Goal: Find specific page/section: Locate a particular part of the current website

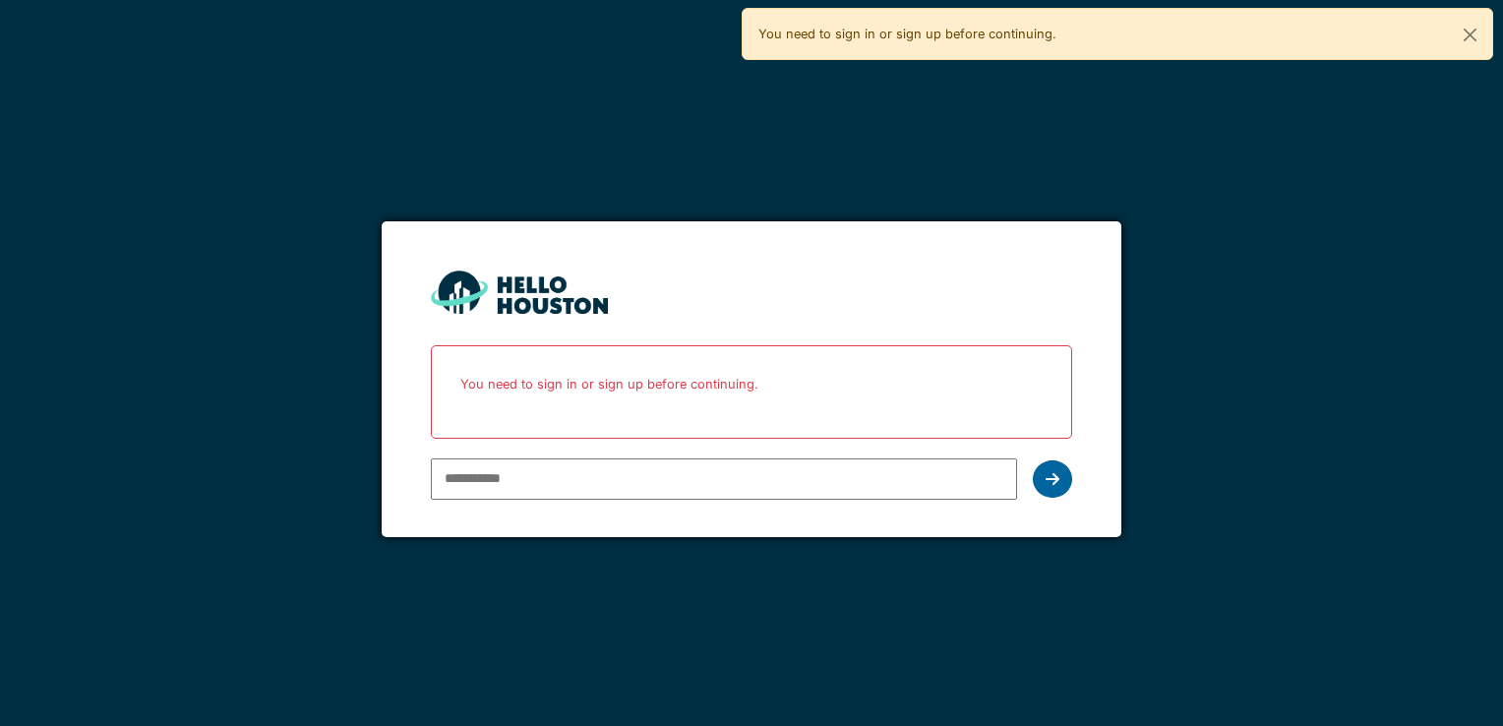
type input "**********"
click at [544, 471] on div at bounding box center [1052, 478] width 39 height 37
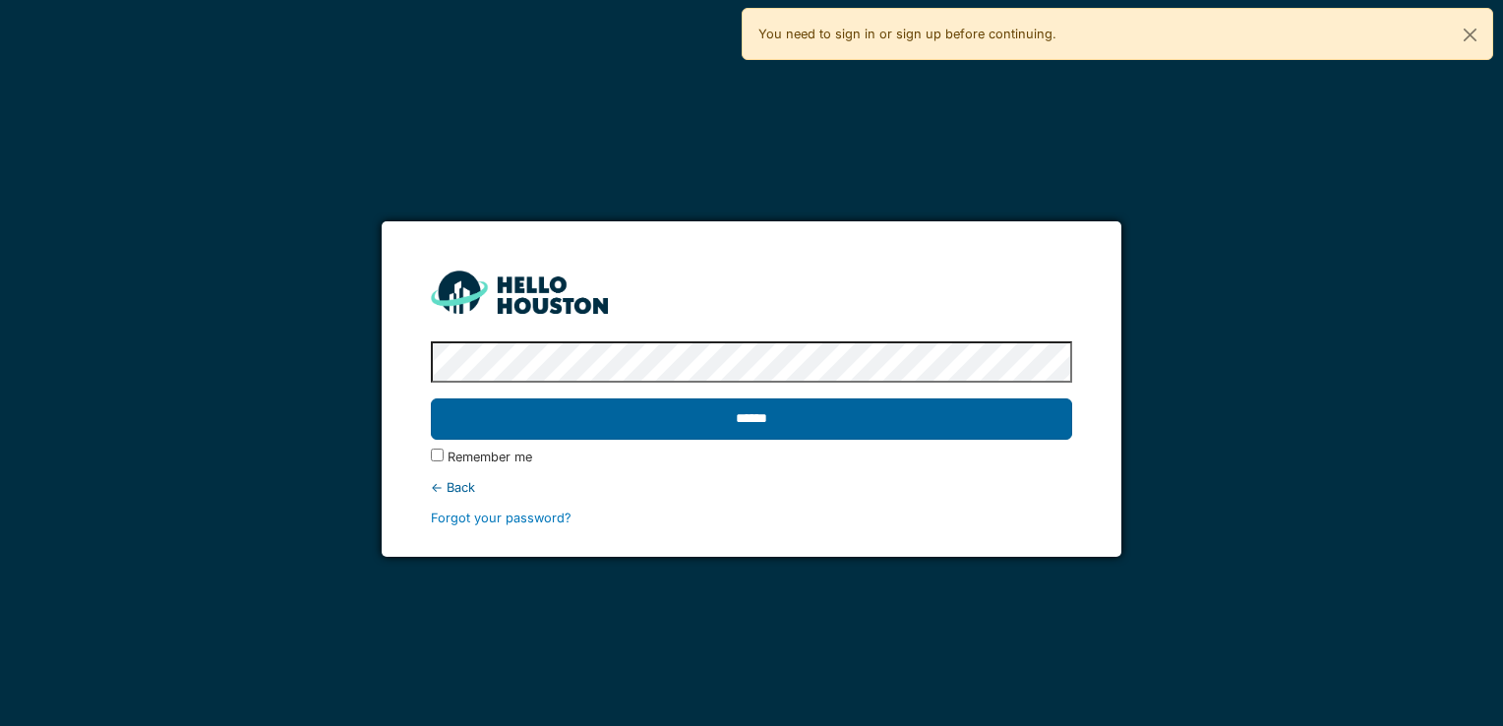
click at [544, 435] on input "******" at bounding box center [751, 418] width 640 height 41
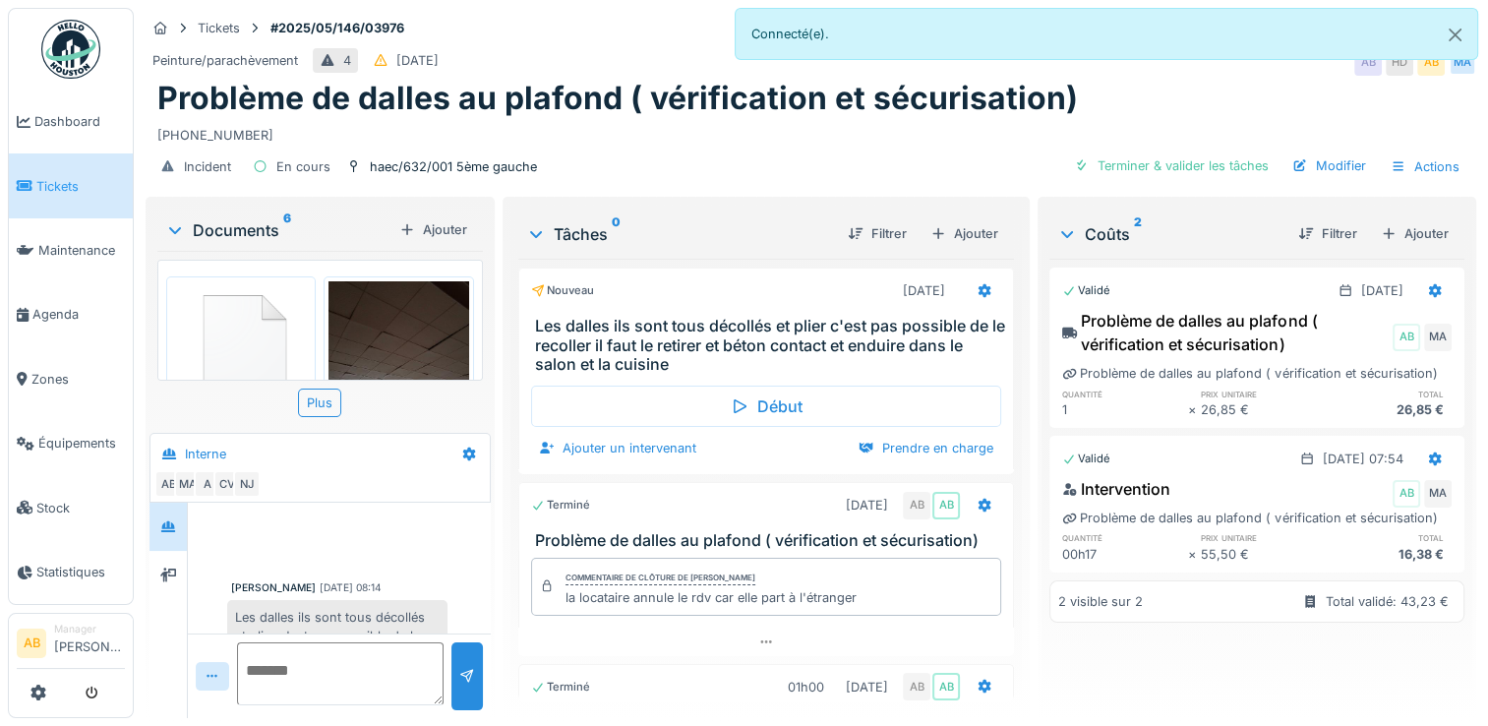
scroll to position [317, 0]
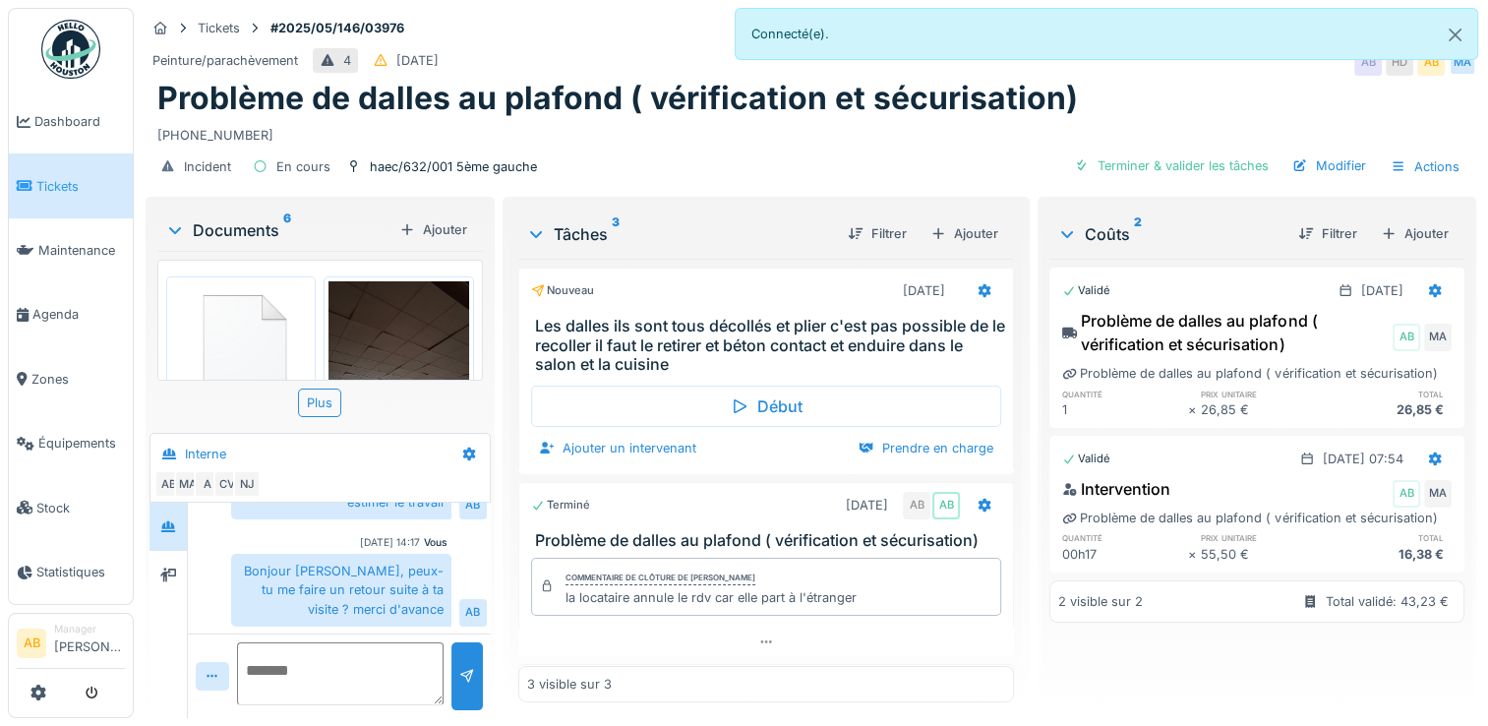
click at [256, 236] on div "Documents 6" at bounding box center [278, 230] width 226 height 24
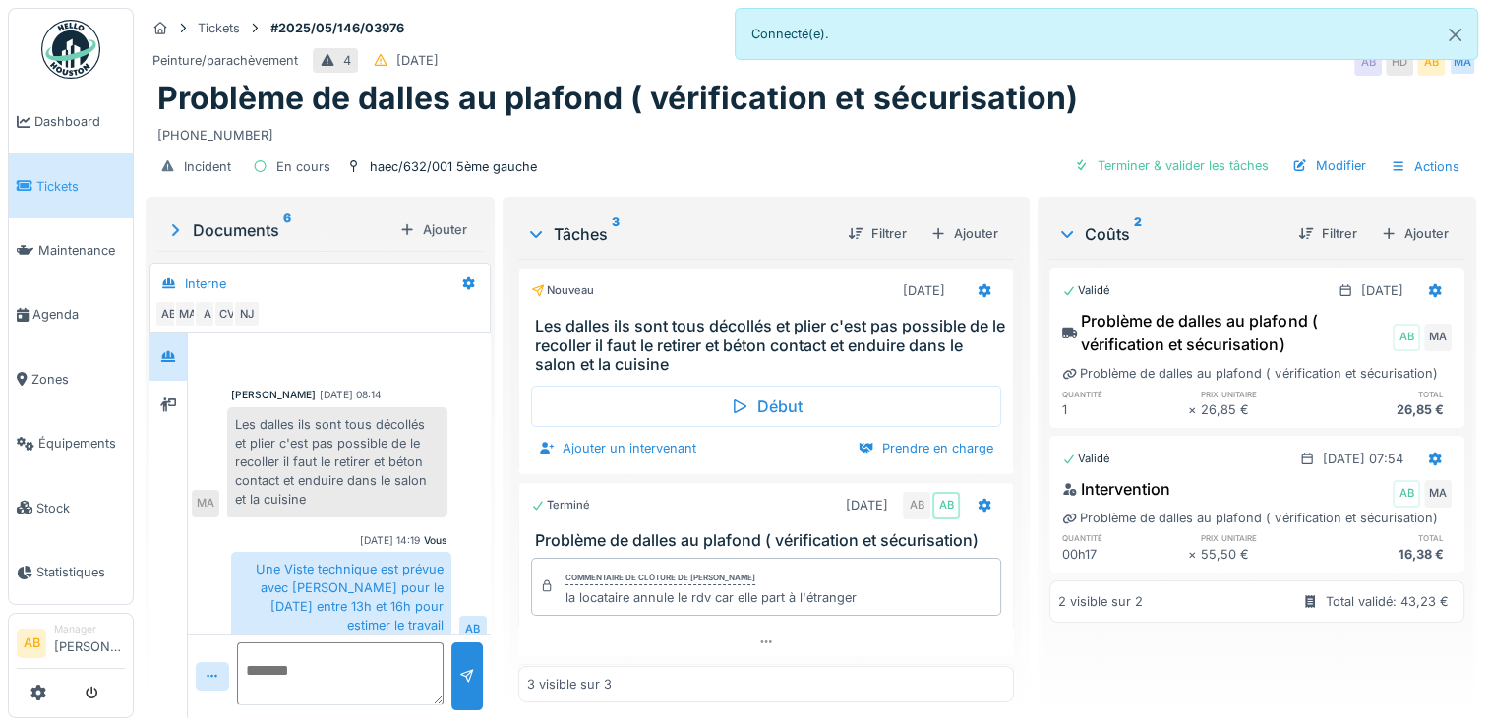
scroll to position [0, 0]
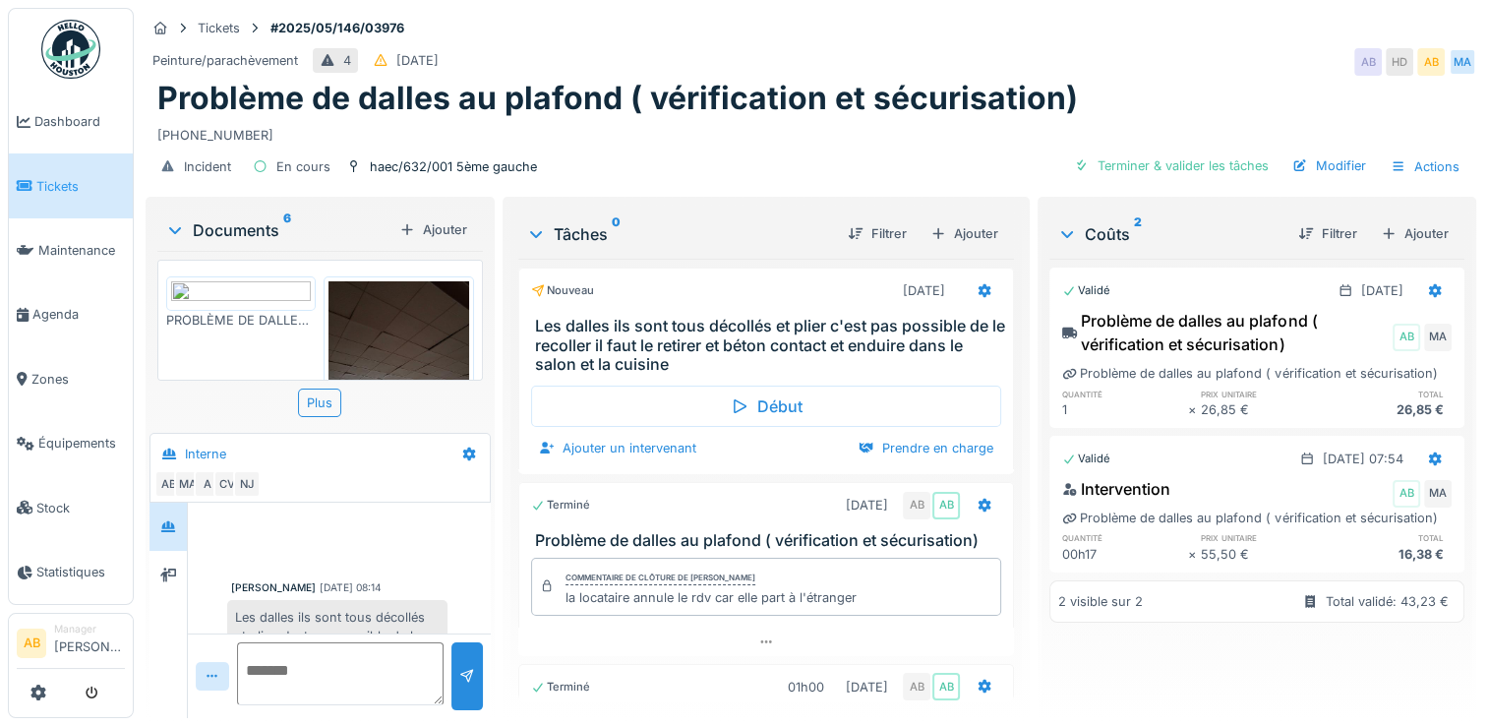
scroll to position [317, 0]
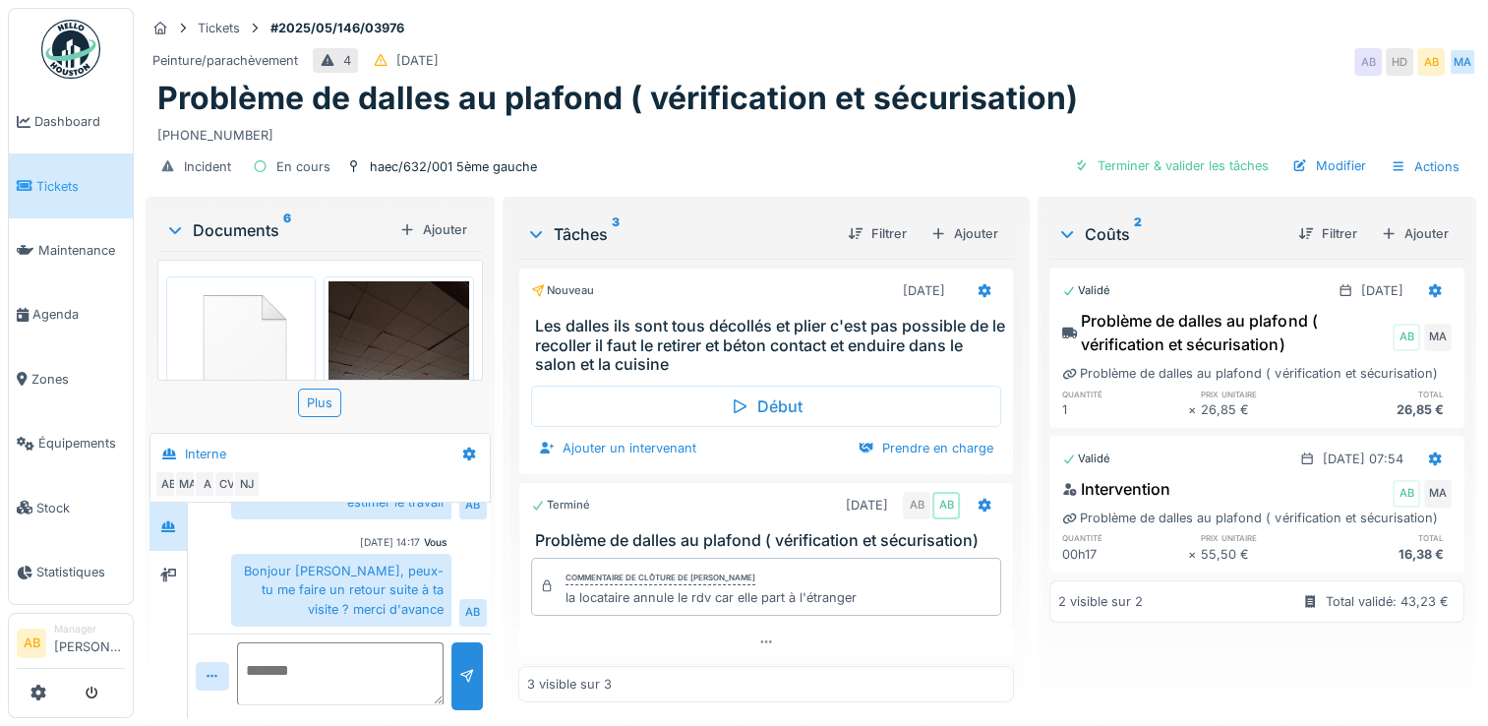
click at [256, 226] on div "Documents 6" at bounding box center [278, 230] width 226 height 24
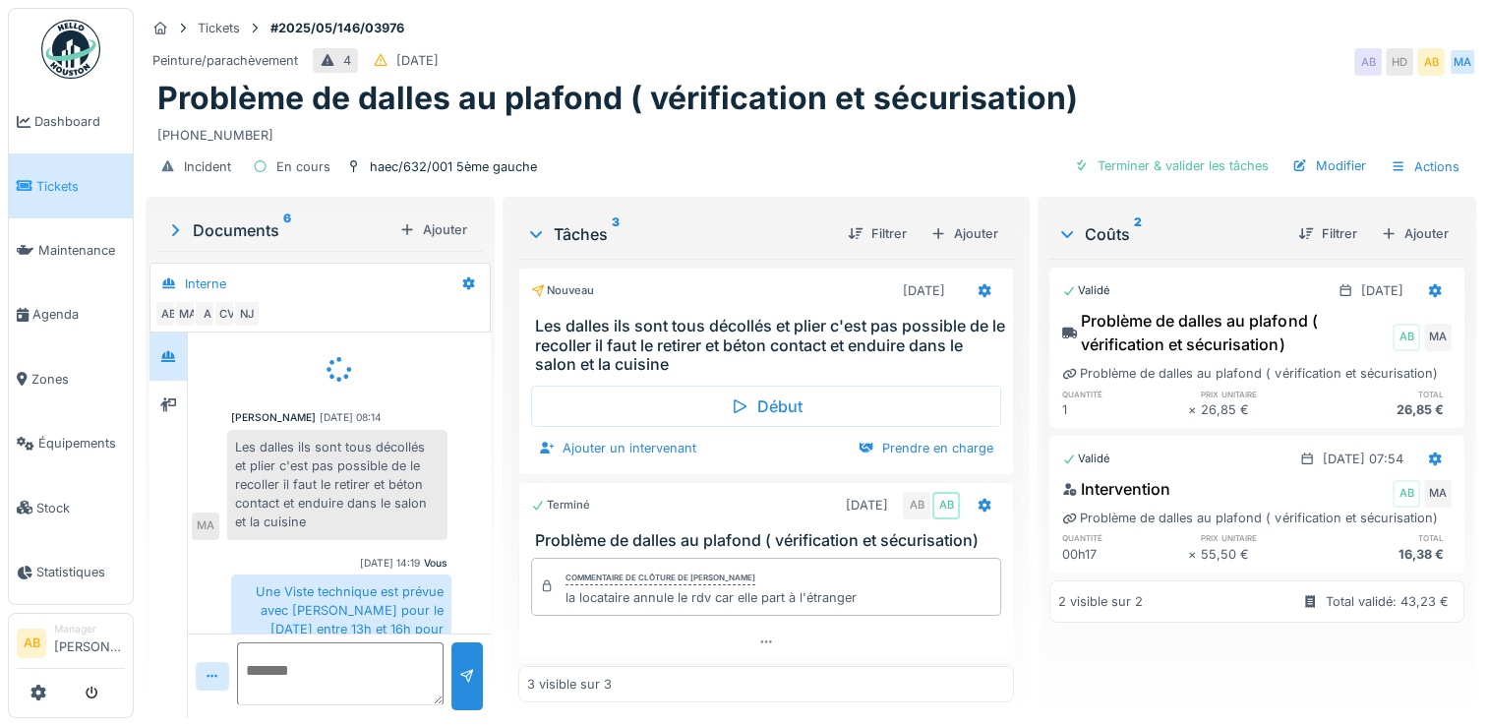
scroll to position [59, 0]
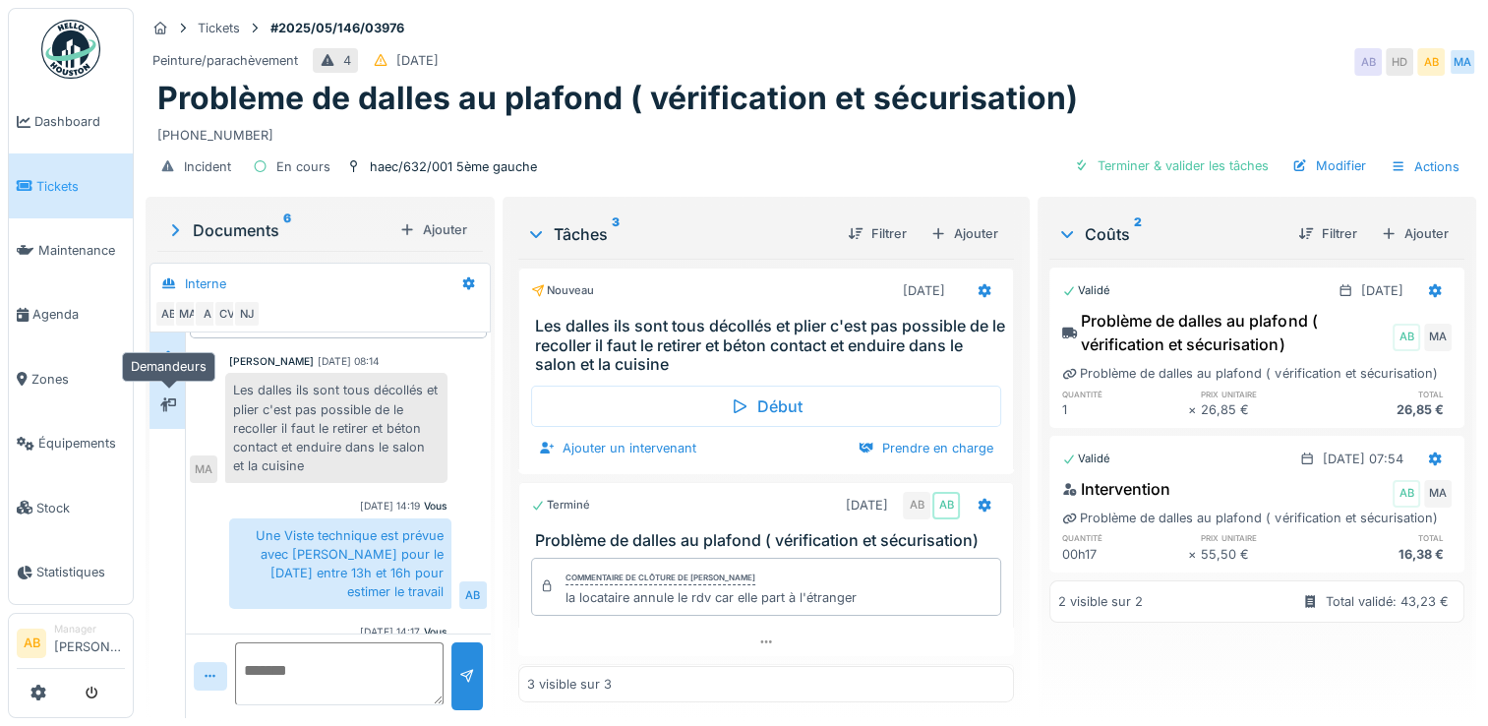
click at [164, 406] on icon at bounding box center [168, 404] width 16 height 14
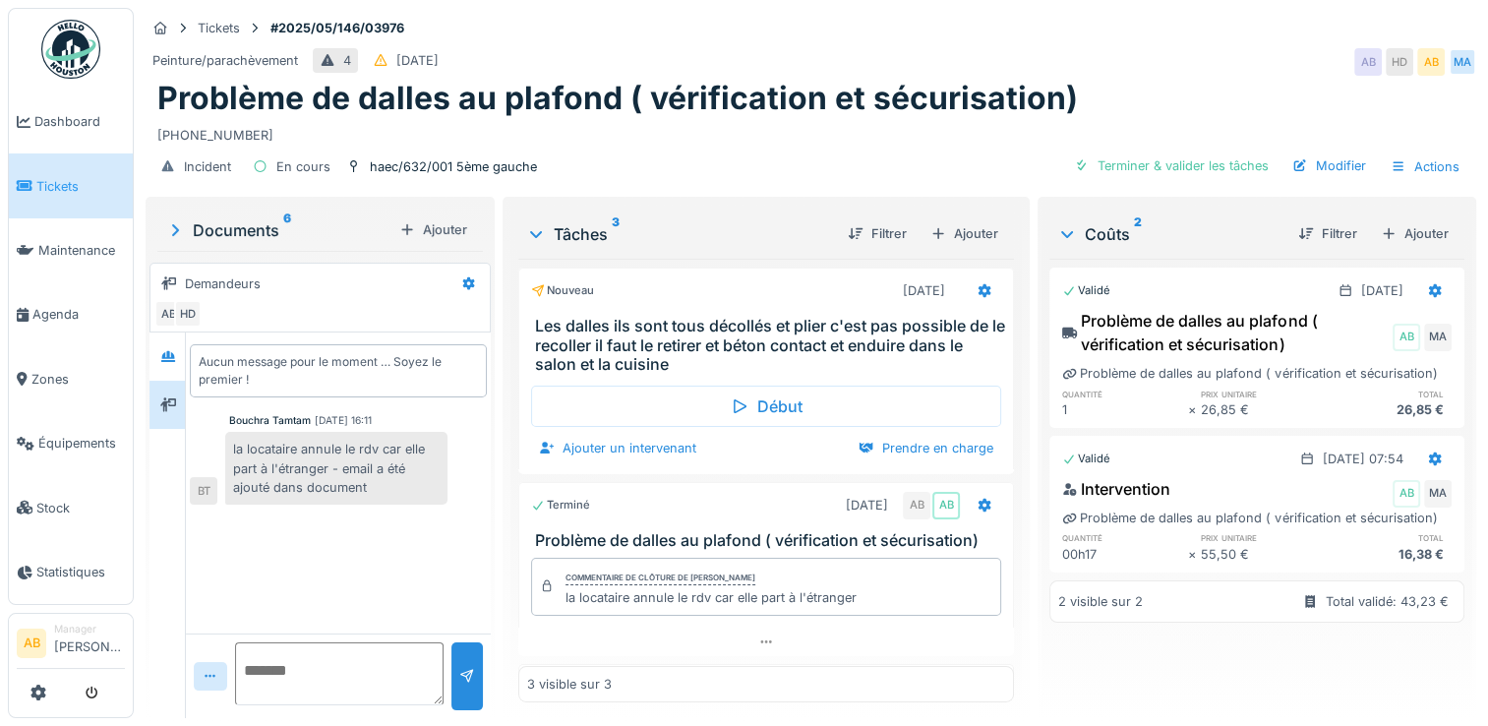
scroll to position [98, 0]
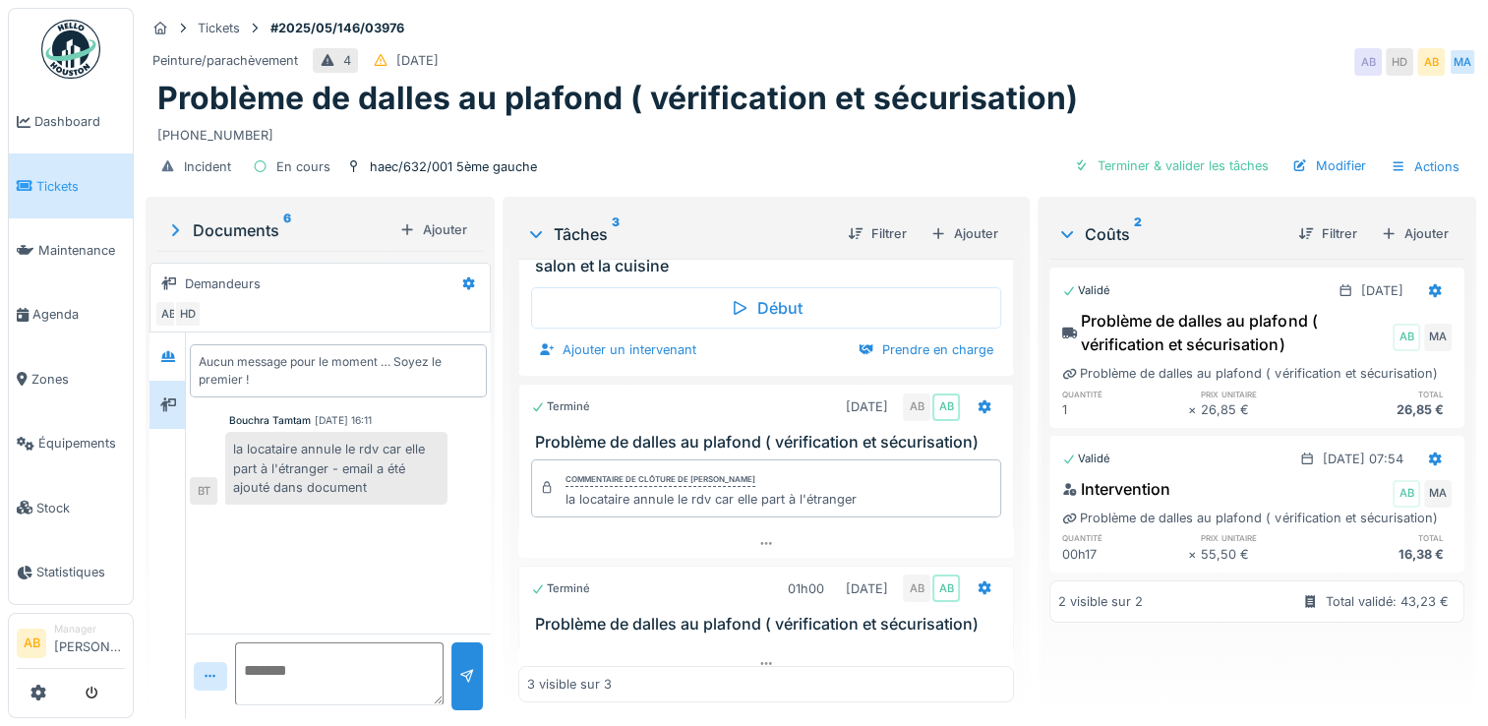
click at [195, 233] on div "Documents 6" at bounding box center [278, 230] width 226 height 24
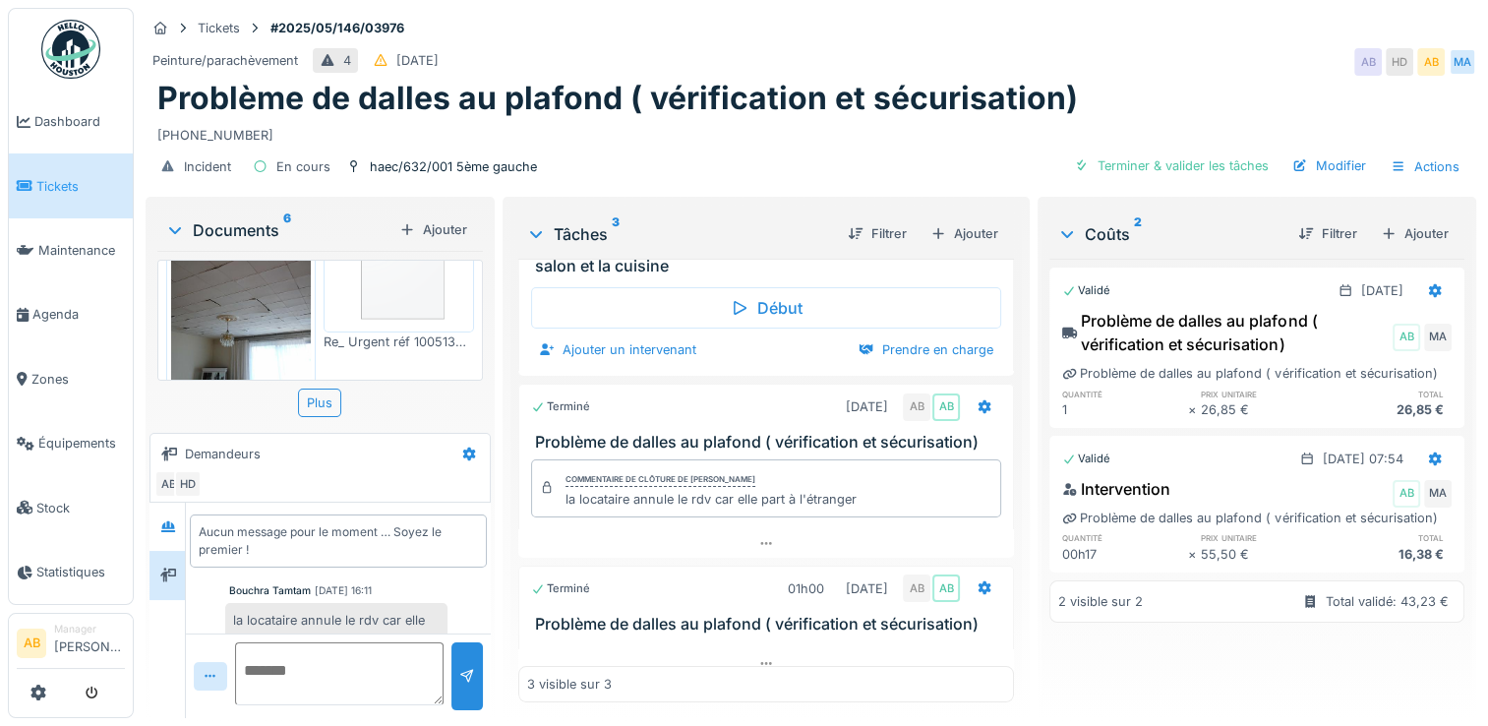
scroll to position [568, 0]
click at [248, 305] on img at bounding box center [241, 285] width 140 height 187
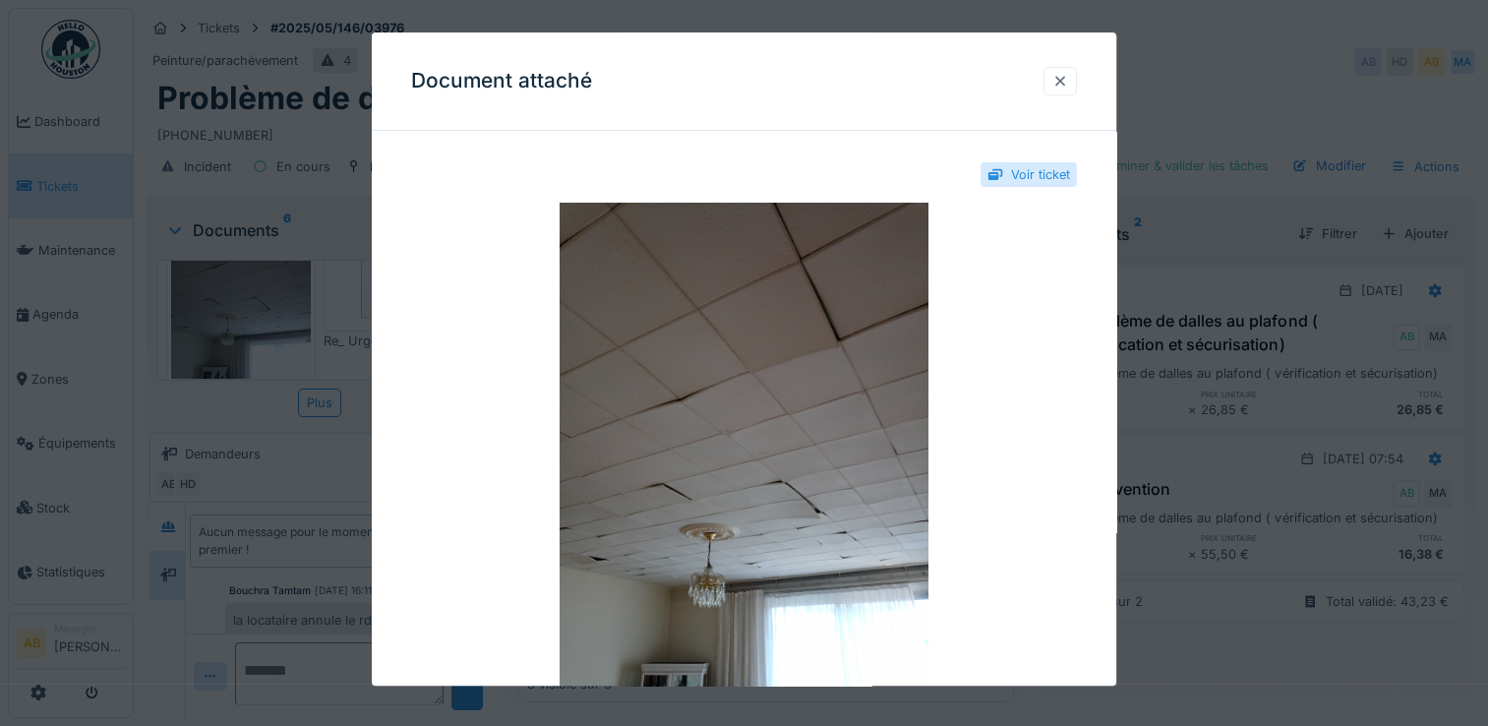
click at [1077, 73] on div at bounding box center [1060, 81] width 33 height 29
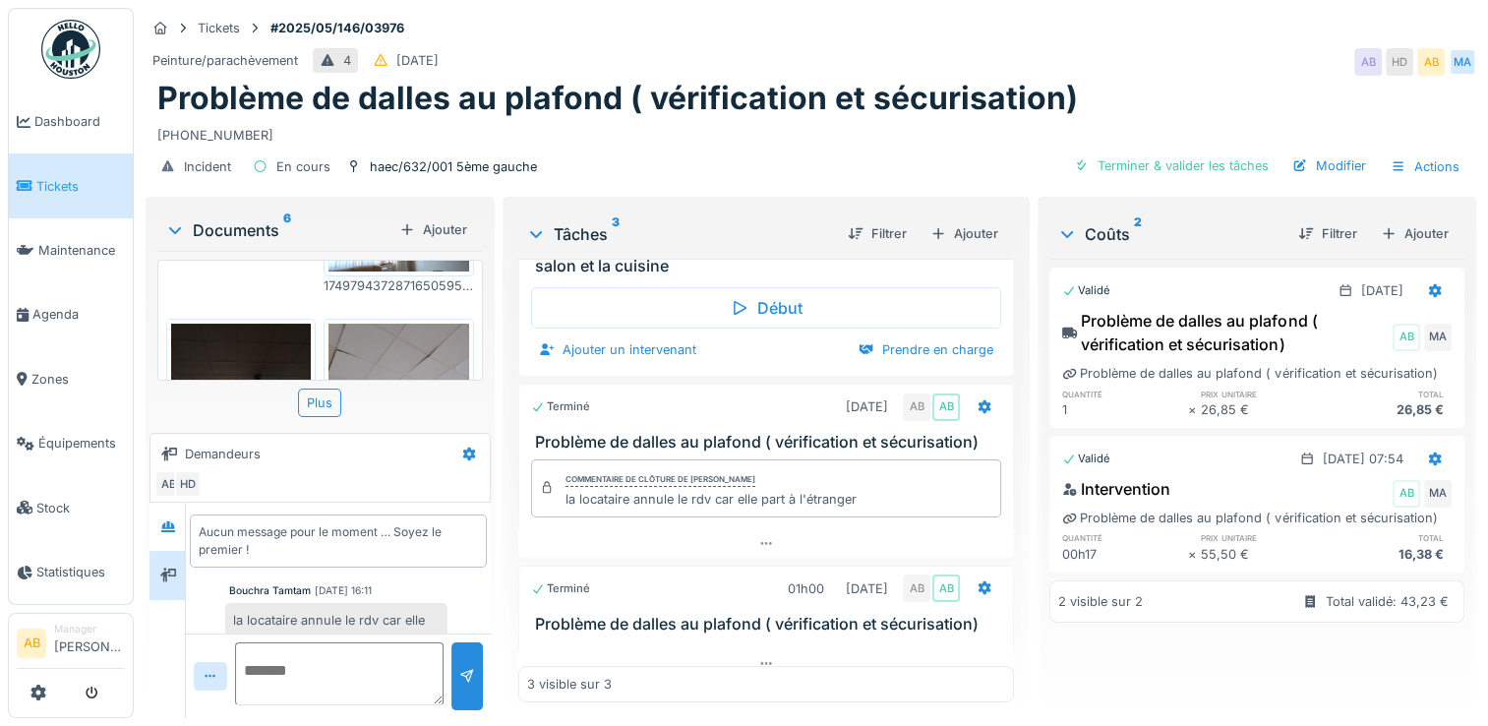
scroll to position [0, 0]
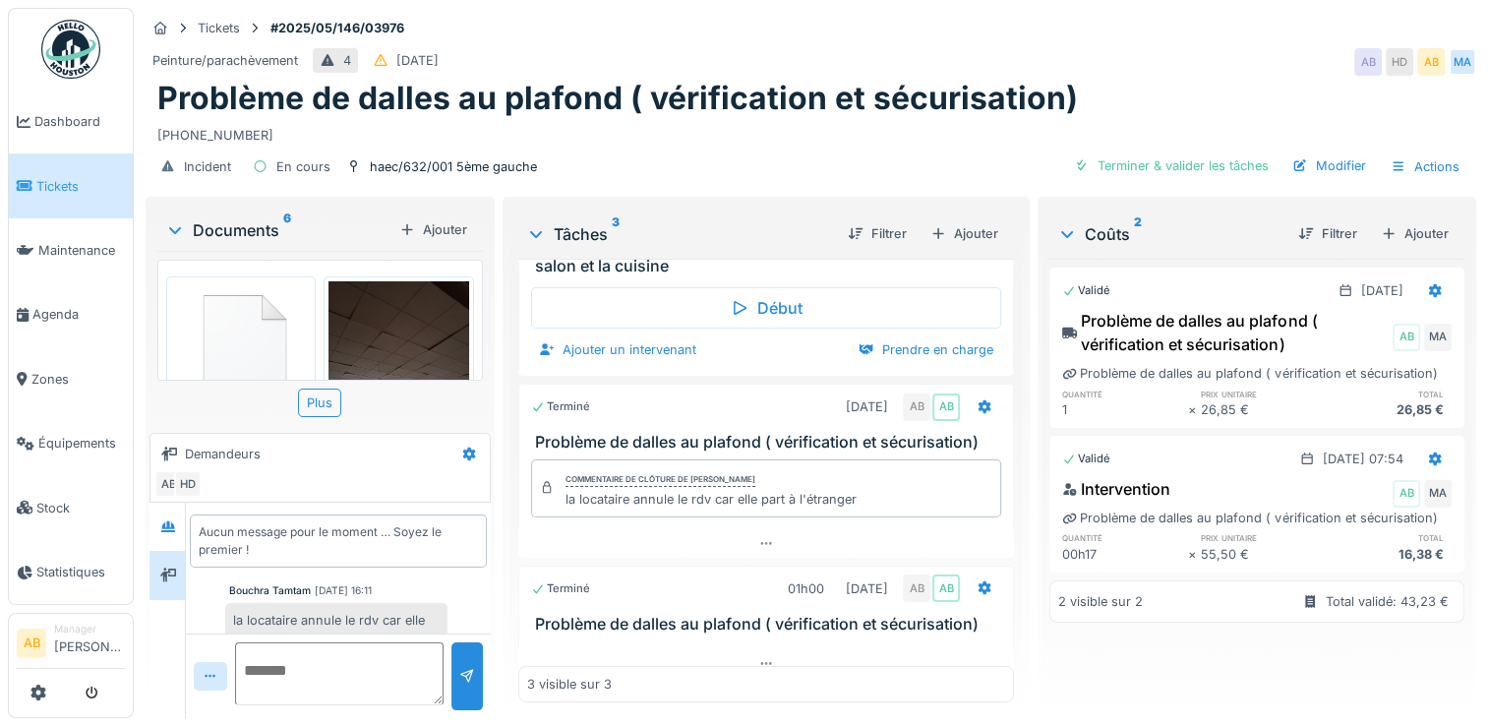
click at [393, 331] on img at bounding box center [399, 374] width 140 height 187
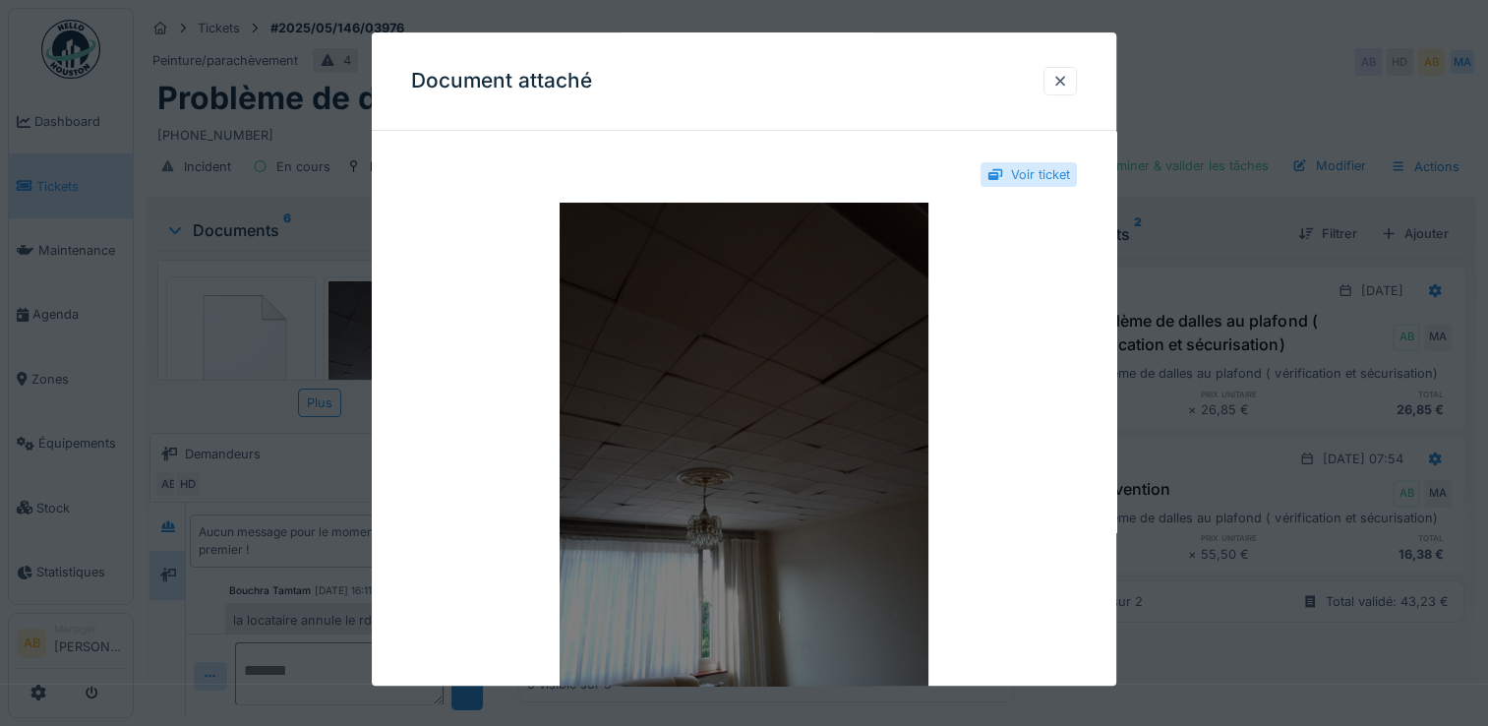
click at [726, 394] on img at bounding box center [744, 449] width 666 height 492
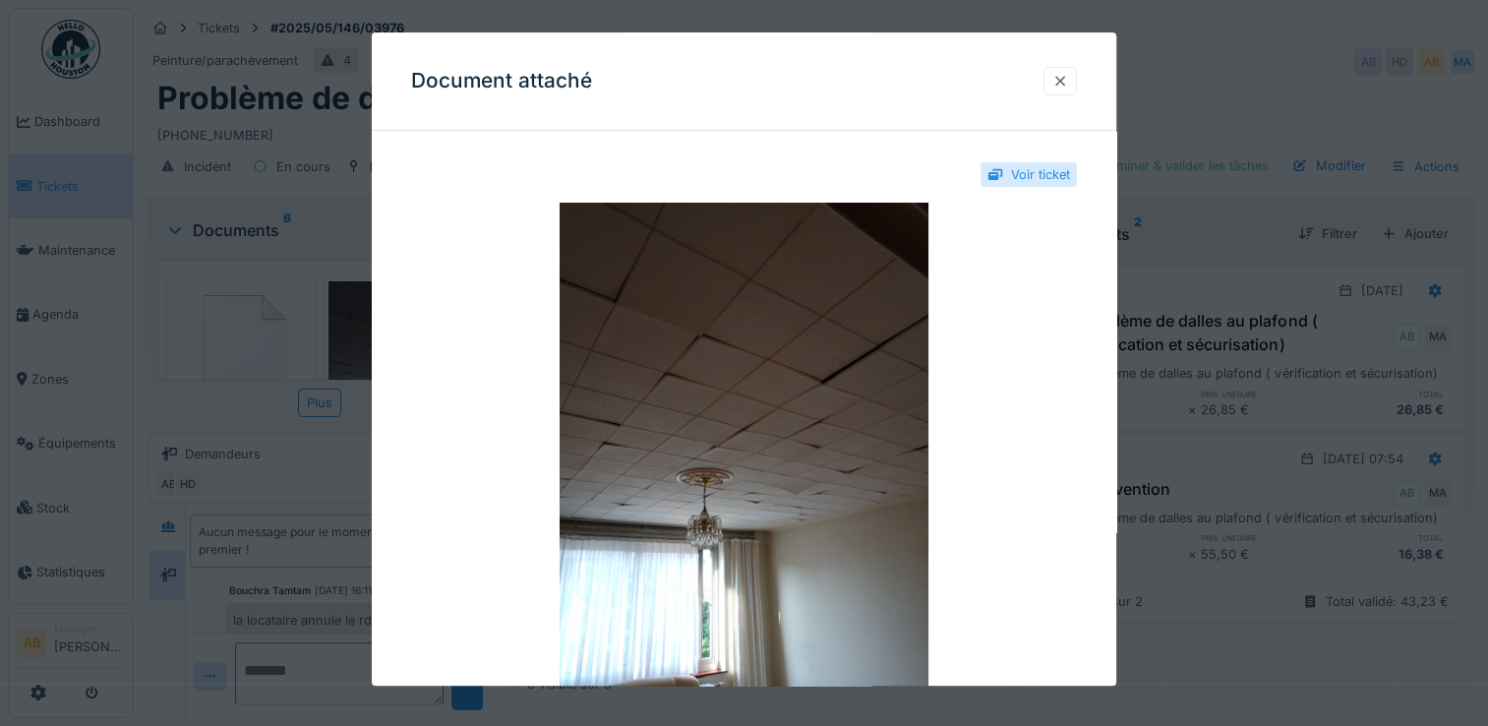
click at [1058, 85] on div at bounding box center [1060, 81] width 16 height 19
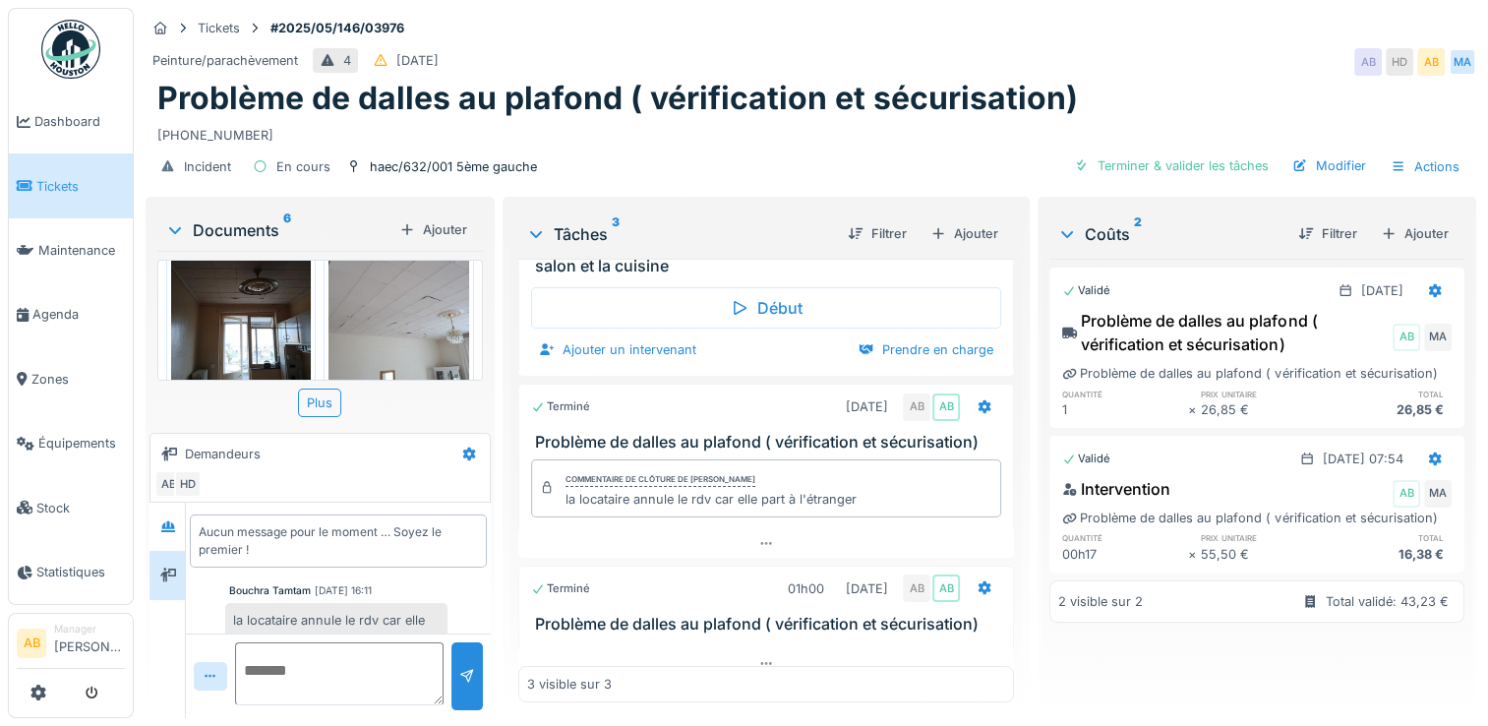
scroll to position [295, 0]
click at [374, 297] on img at bounding box center [399, 318] width 140 height 187
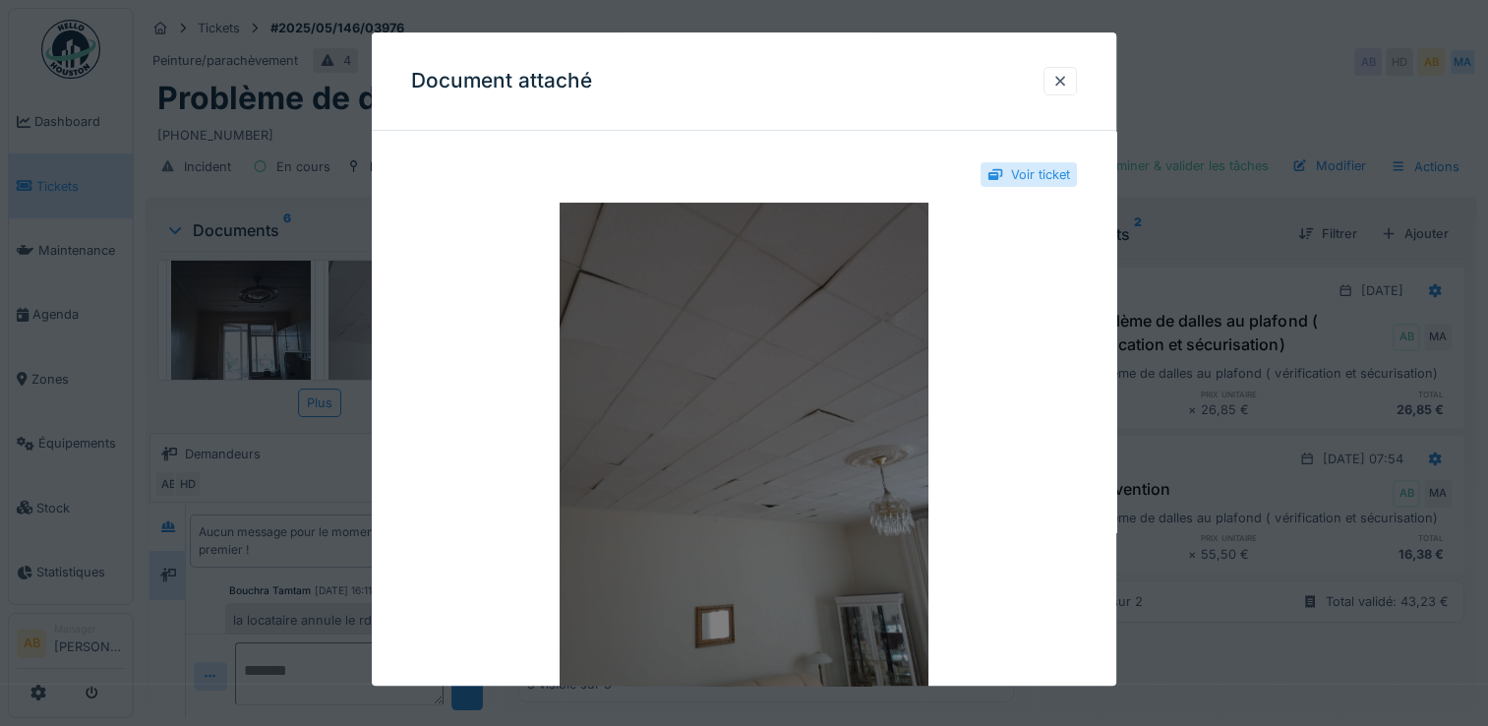
click at [709, 364] on img at bounding box center [744, 449] width 666 height 492
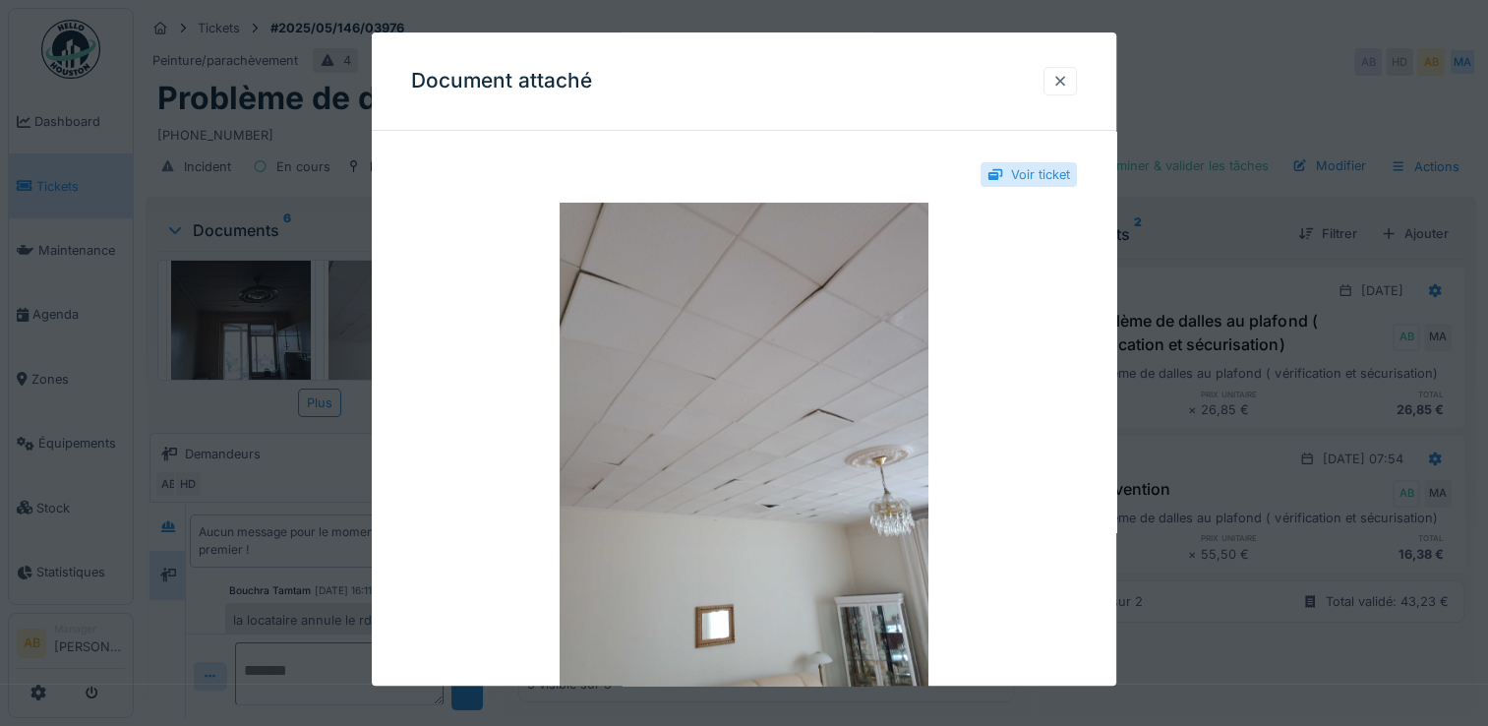
click at [1077, 82] on div at bounding box center [1060, 81] width 33 height 29
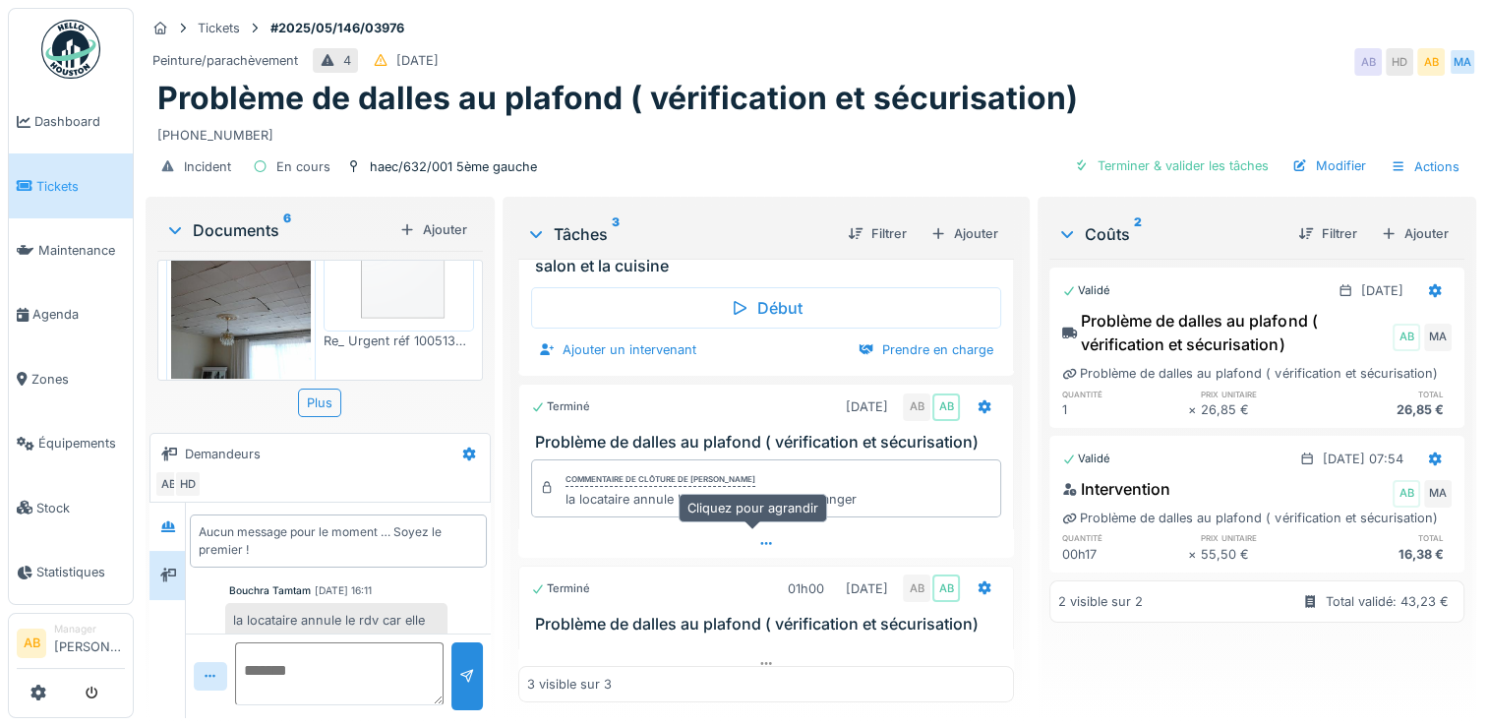
scroll to position [0, 0]
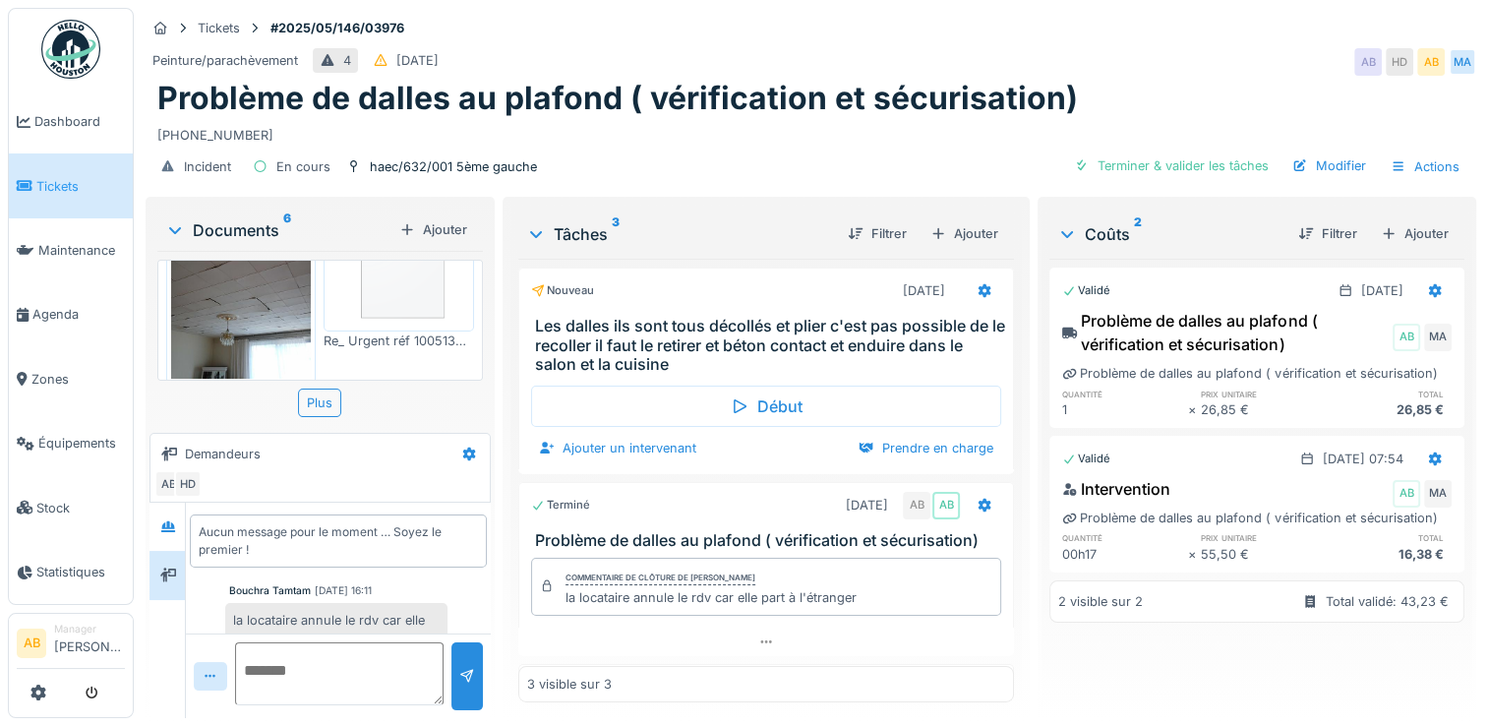
click at [258, 230] on div "Documents 6" at bounding box center [278, 230] width 226 height 24
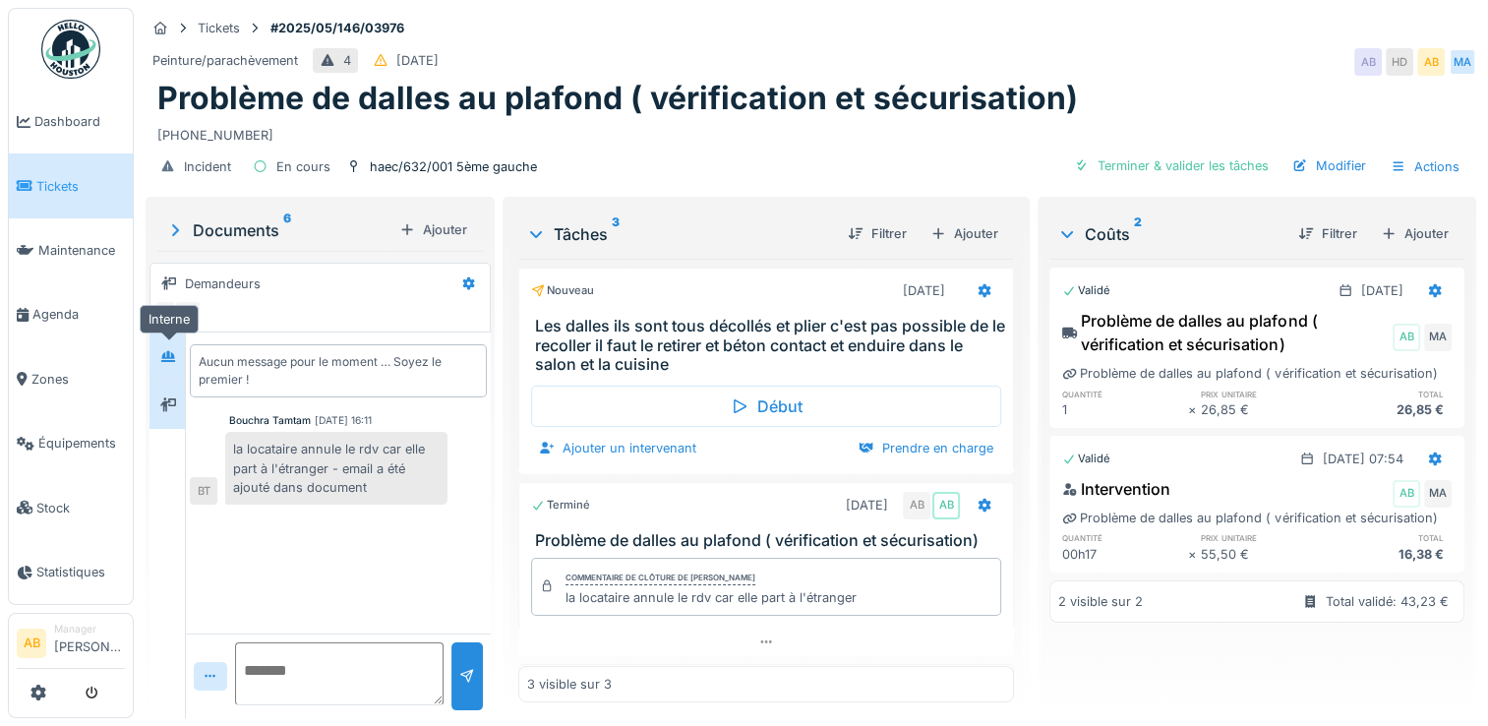
click at [157, 365] on div at bounding box center [168, 356] width 30 height 25
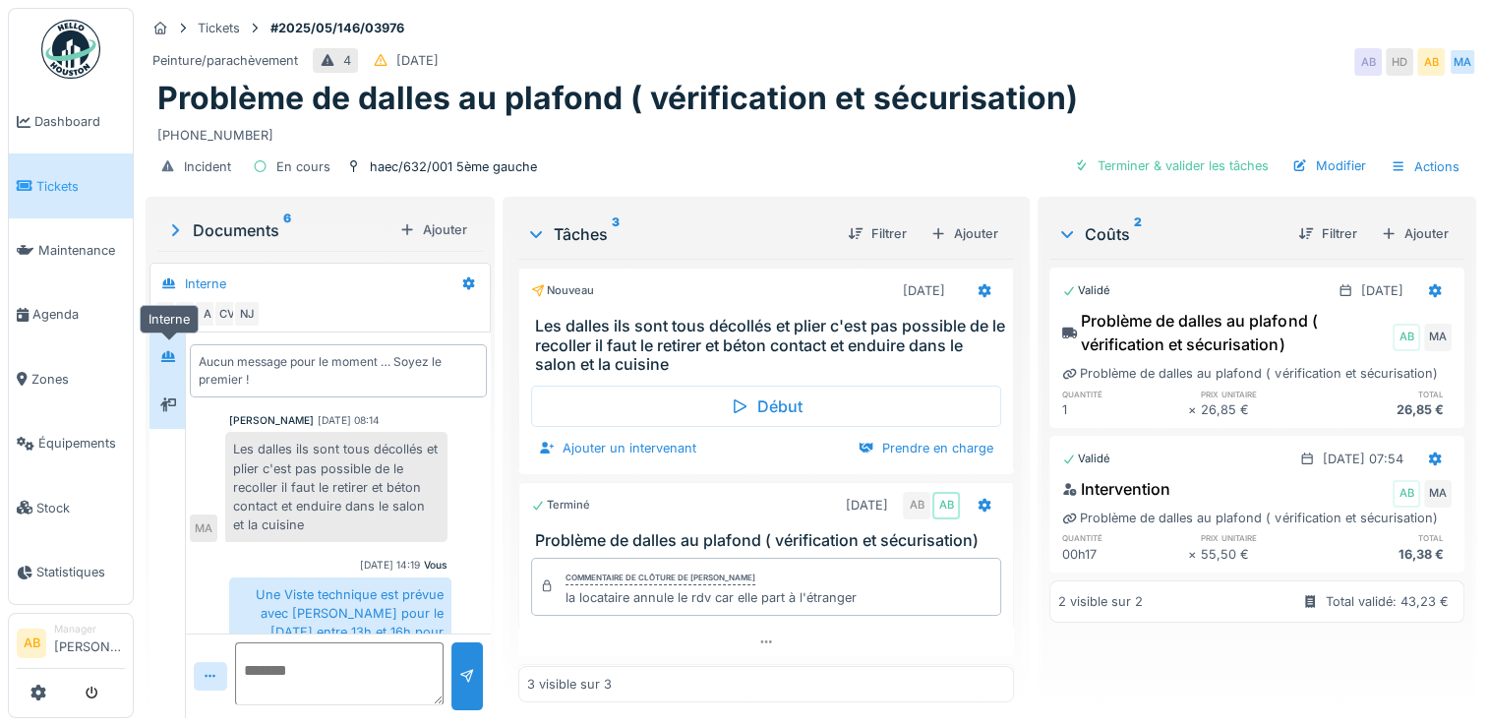
scroll to position [149, 0]
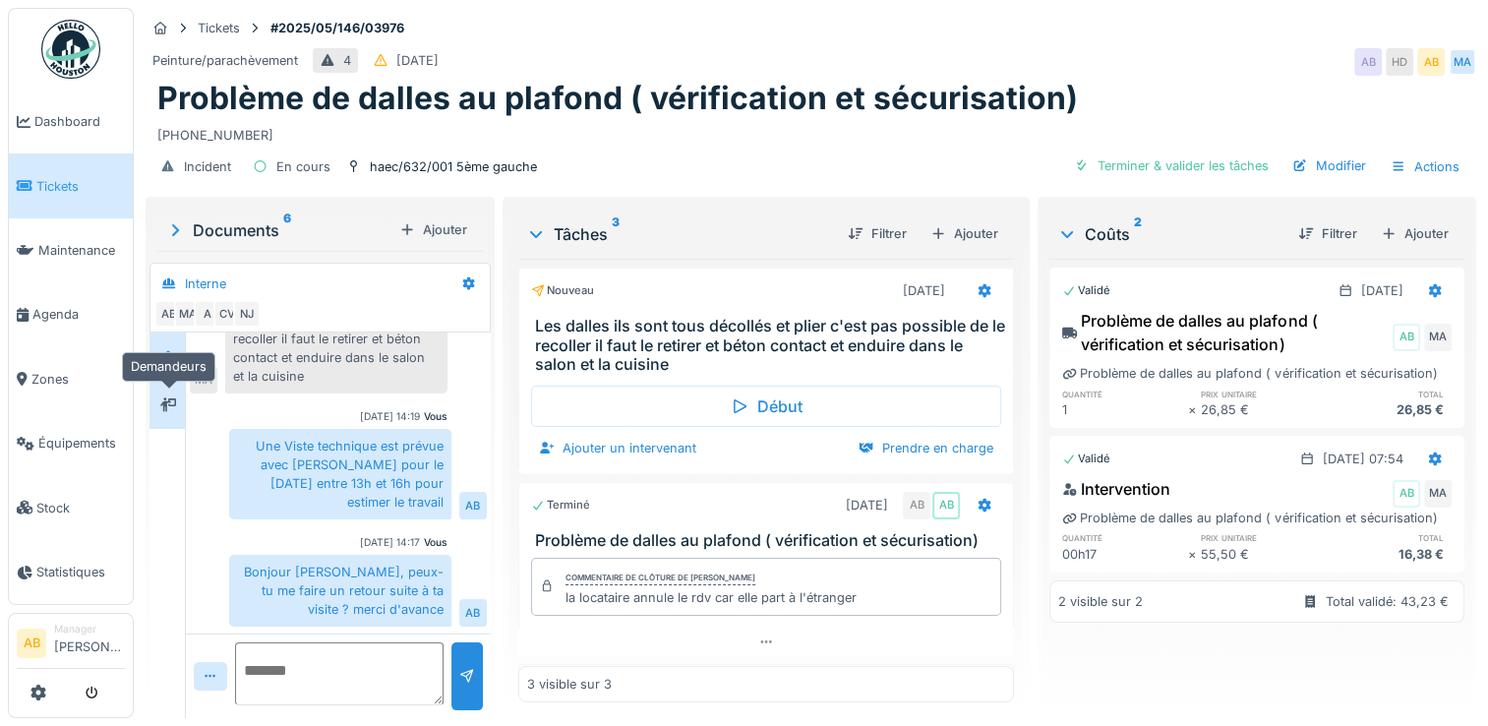
click at [167, 407] on icon at bounding box center [168, 404] width 16 height 14
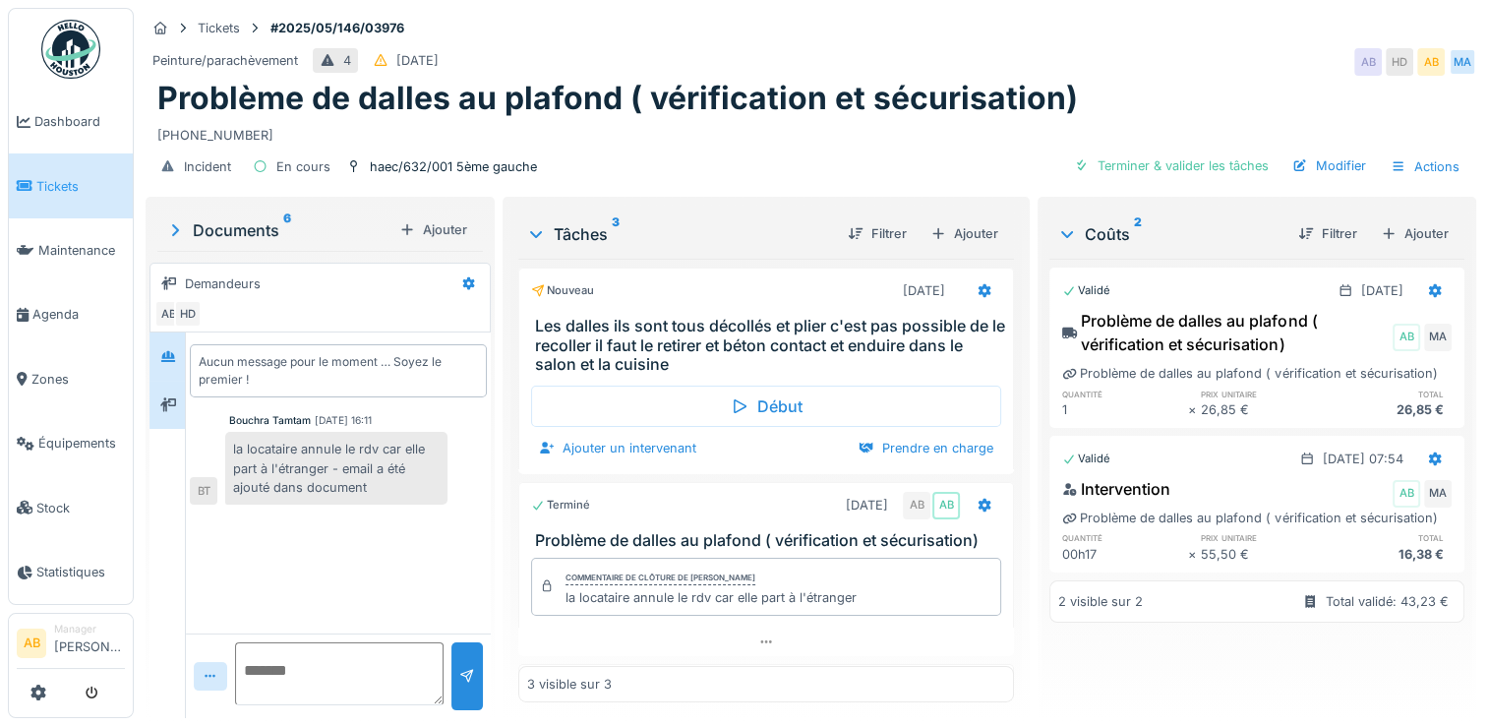
click at [169, 336] on div at bounding box center [167, 356] width 35 height 48
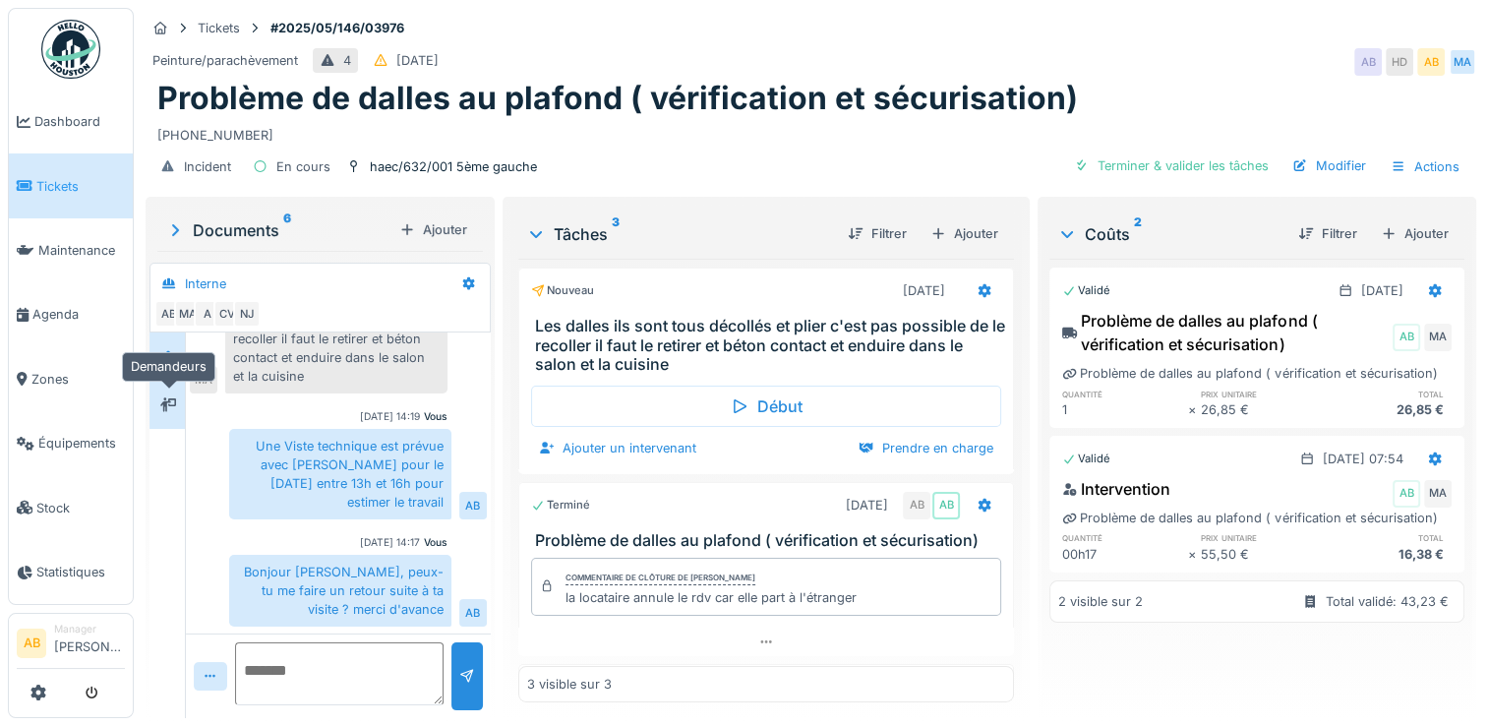
click at [168, 398] on icon at bounding box center [168, 404] width 16 height 13
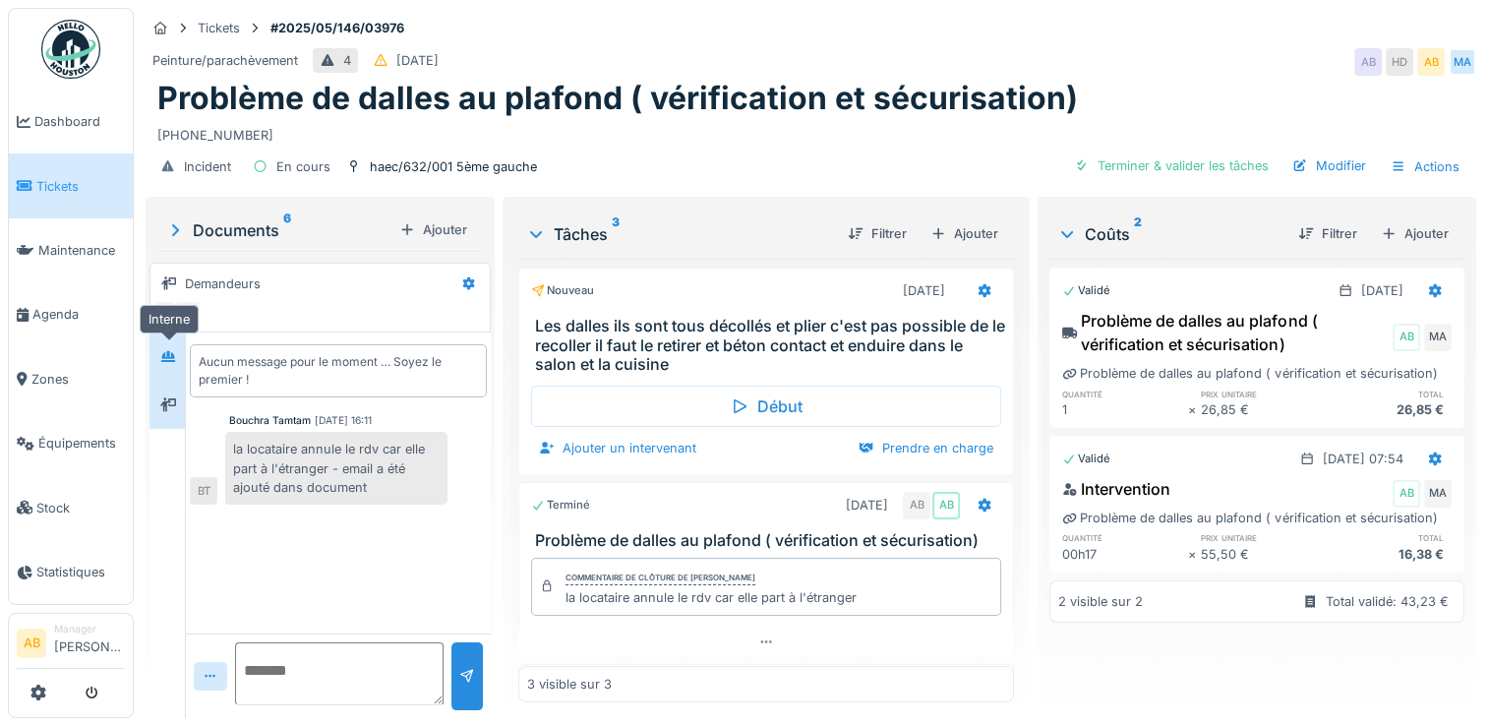
click at [166, 360] on icon at bounding box center [168, 356] width 14 height 11
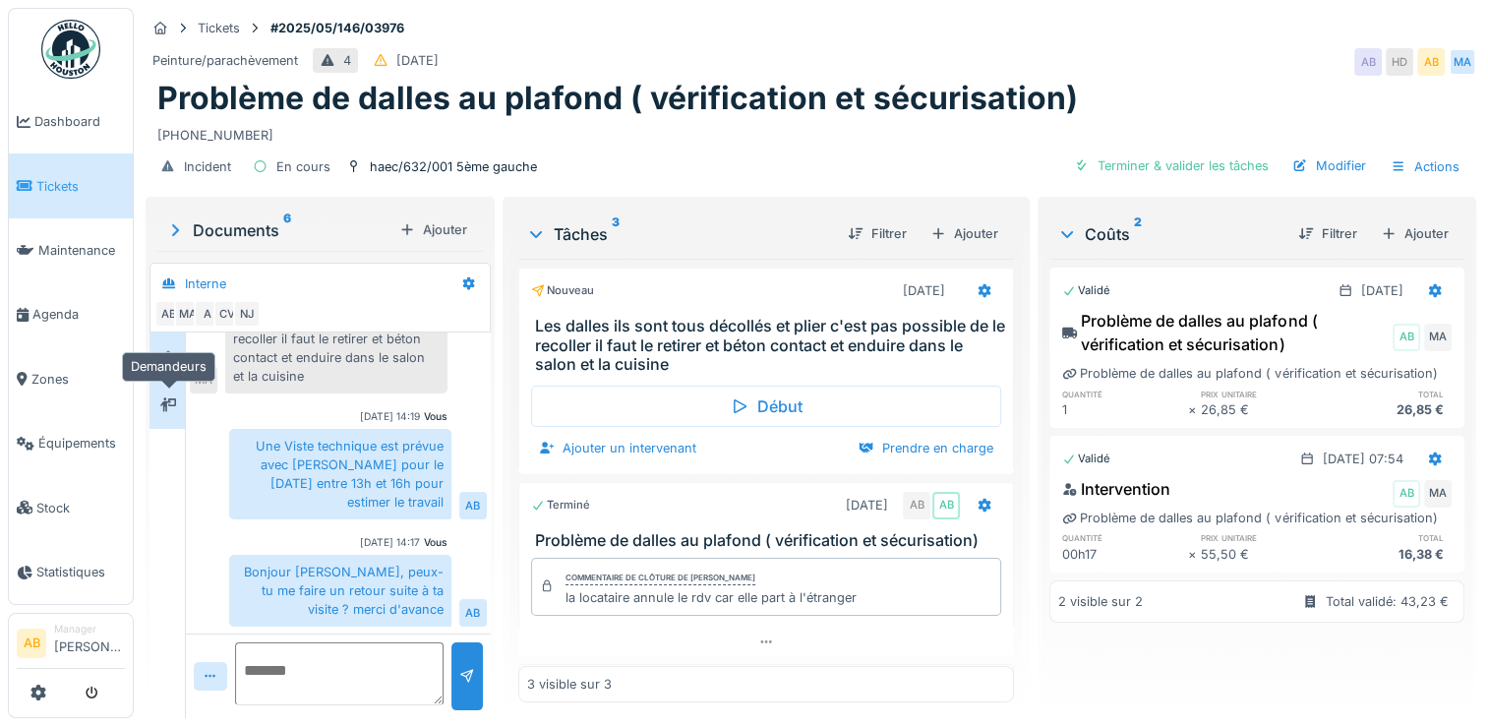
click at [169, 402] on icon at bounding box center [168, 404] width 16 height 14
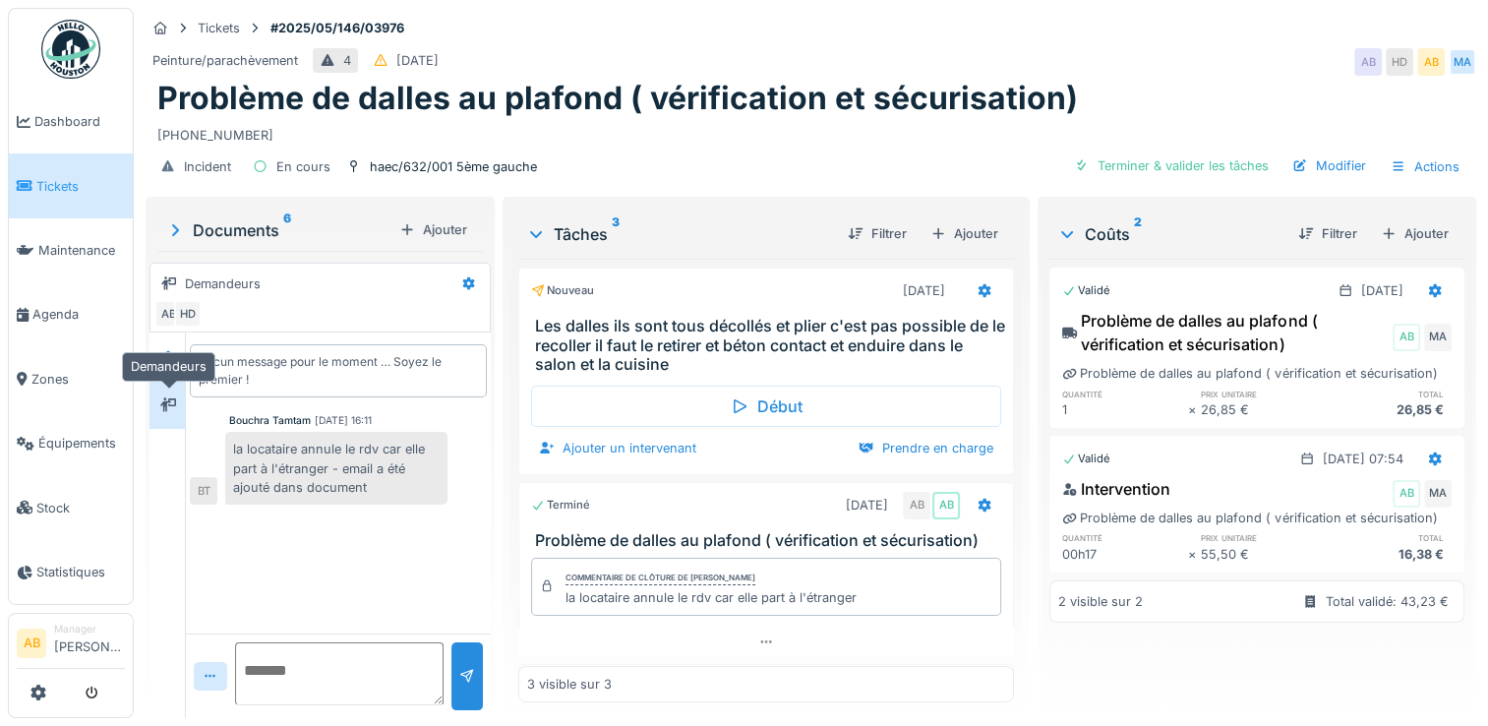
scroll to position [0, 0]
click at [171, 354] on icon at bounding box center [168, 356] width 14 height 11
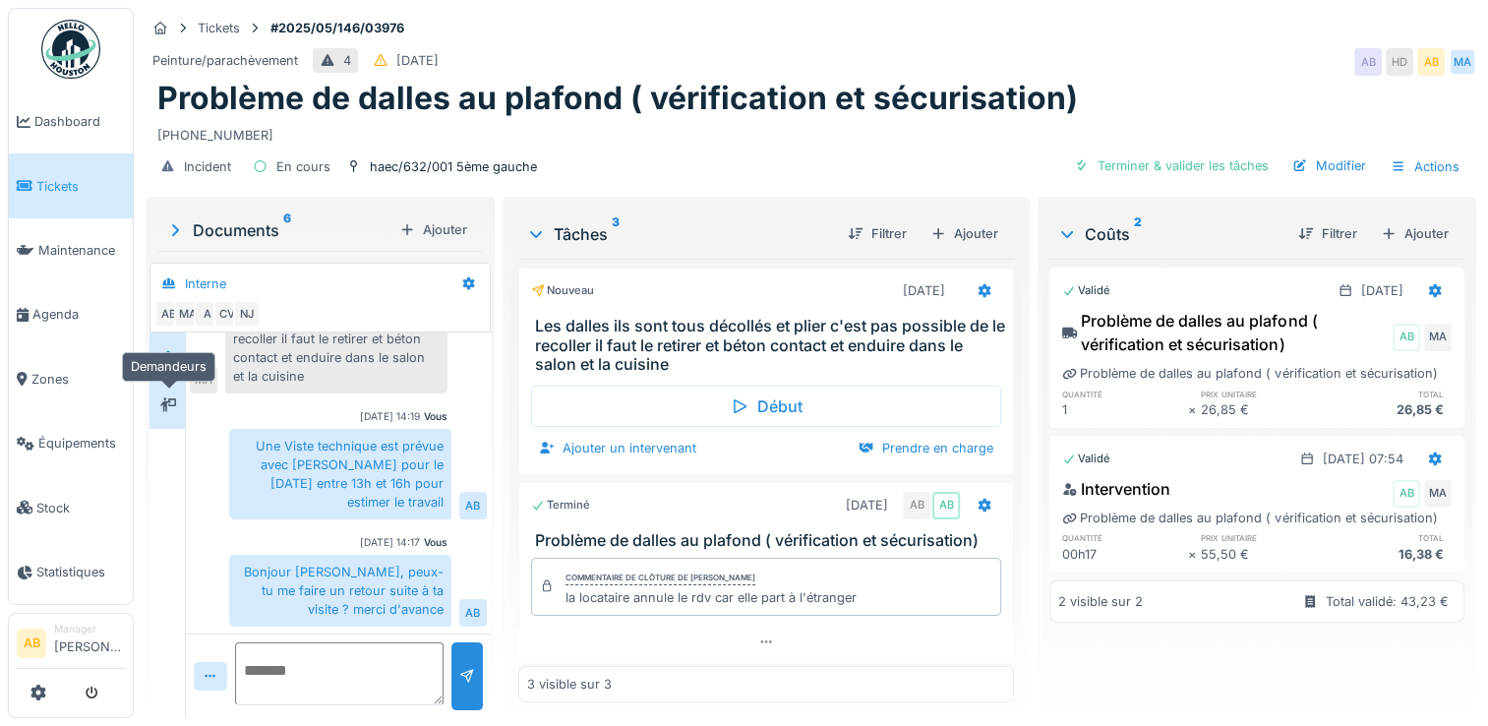
click at [167, 408] on icon at bounding box center [168, 404] width 16 height 14
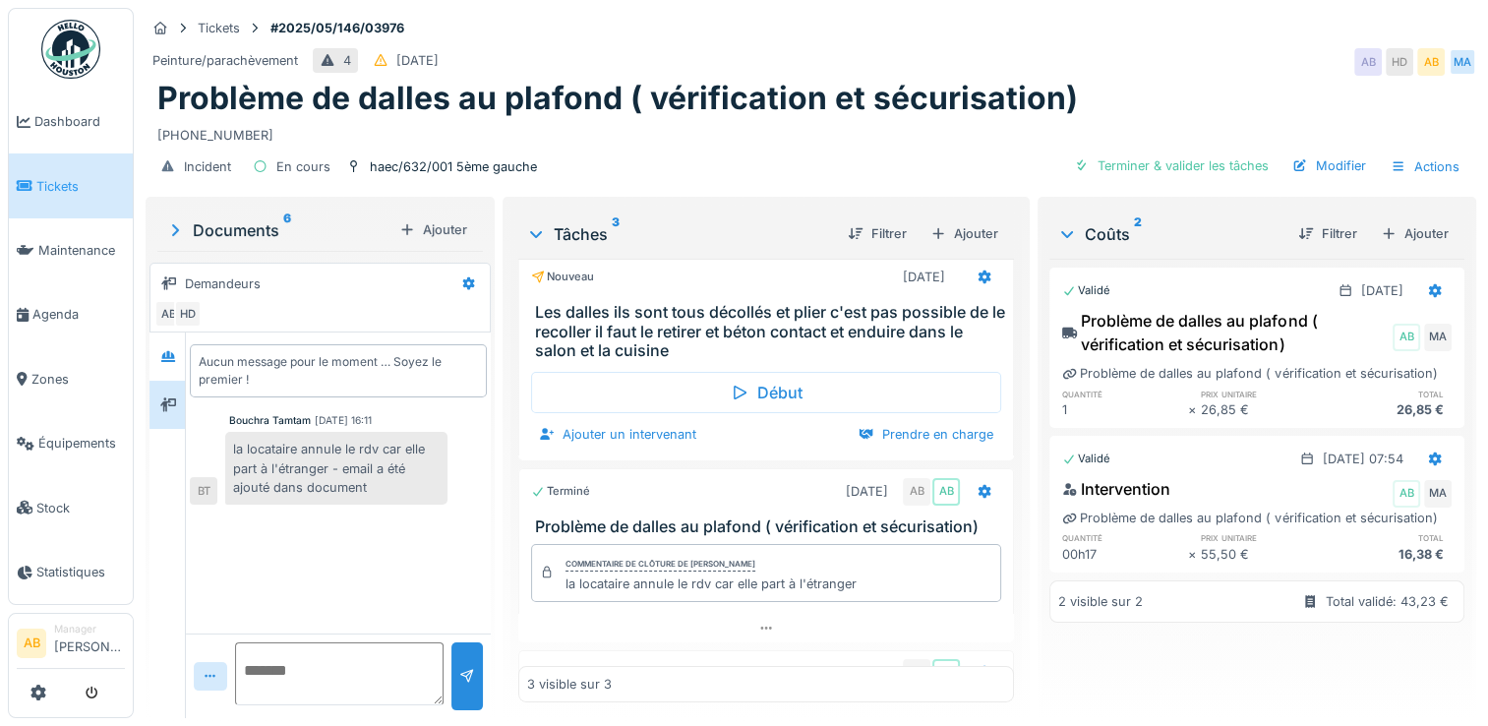
scroll to position [0, 0]
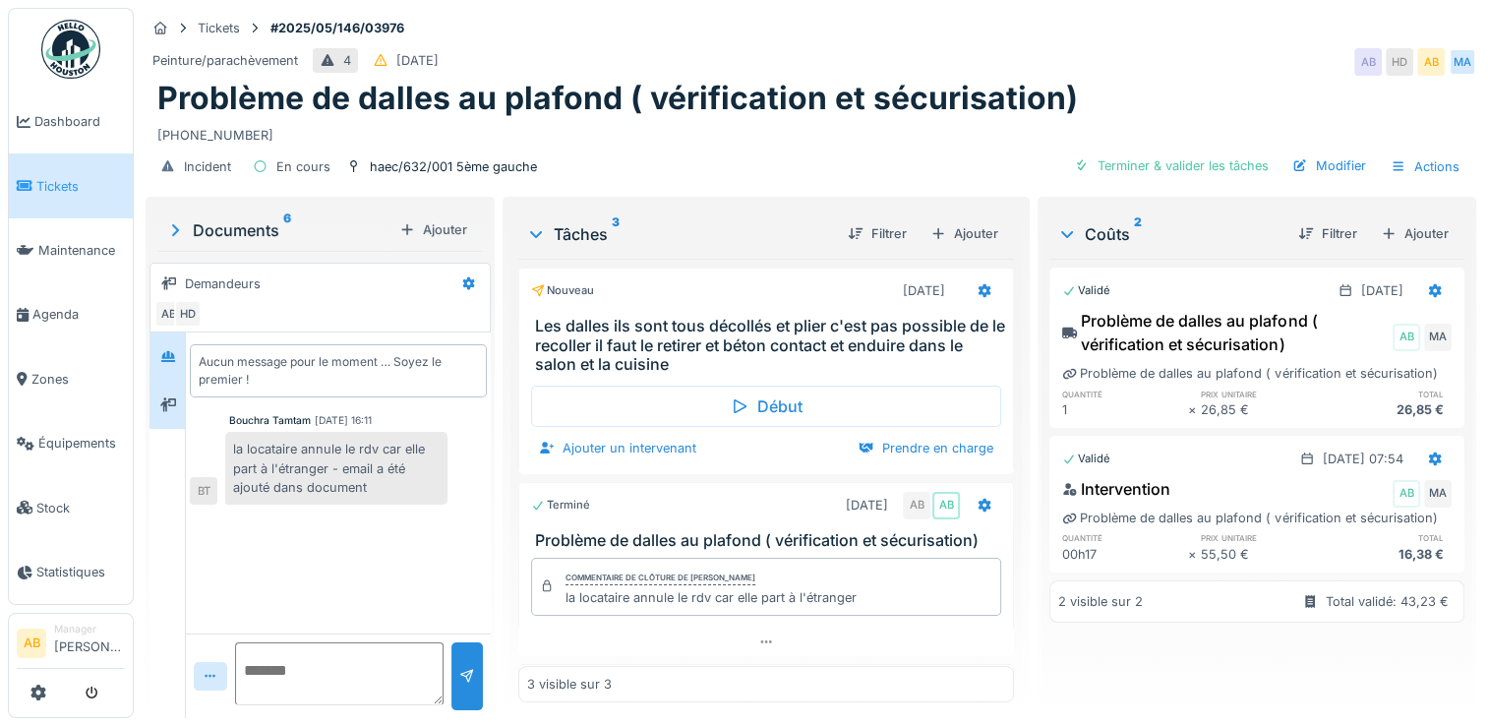
click at [153, 356] on div at bounding box center [167, 356] width 35 height 48
